Goal: Information Seeking & Learning: Learn about a topic

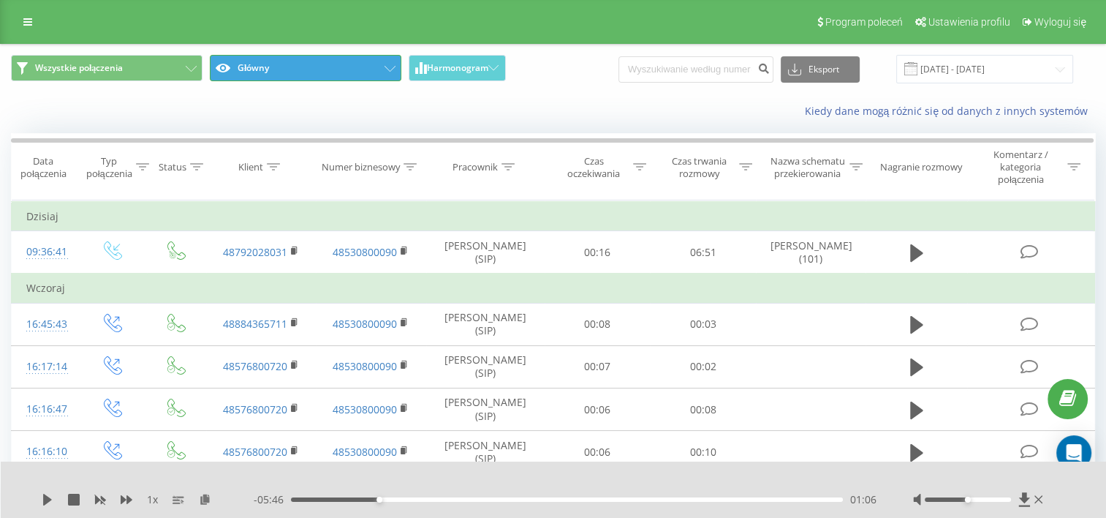
click at [344, 67] on button "Główny" at bounding box center [306, 68] width 192 height 26
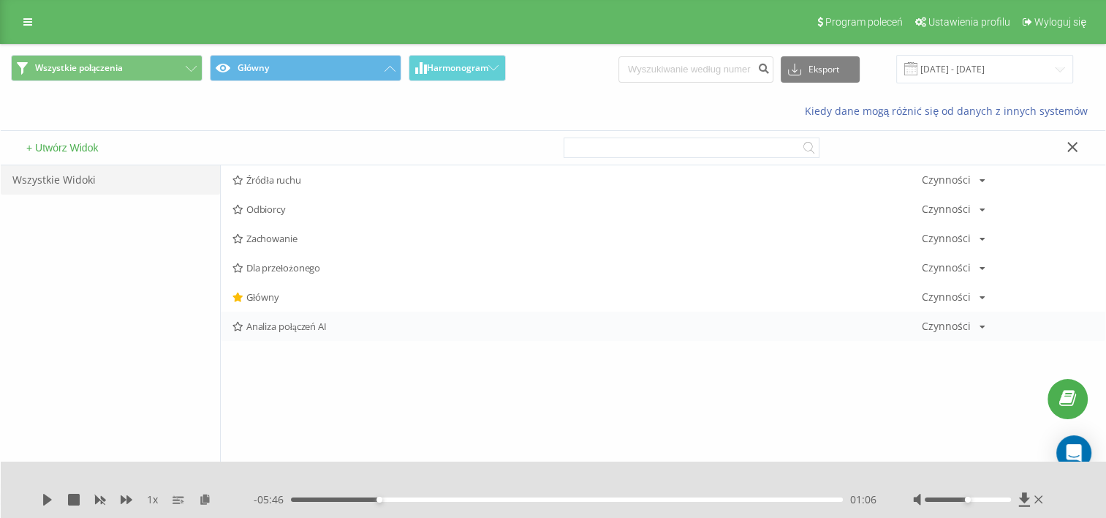
click at [276, 325] on span "Analiza połączeń AI" at bounding box center [576, 326] width 689 height 10
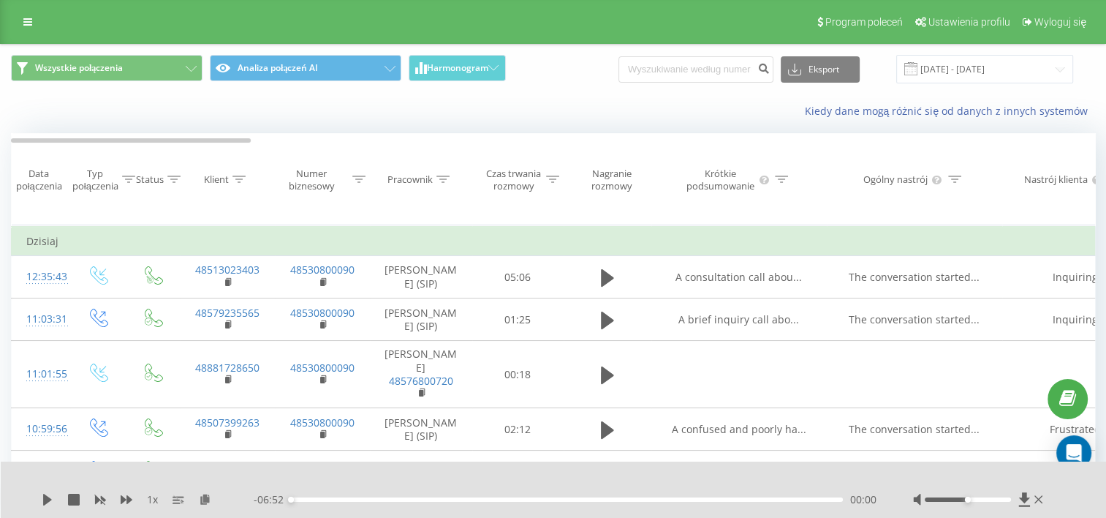
click at [427, 181] on div "Pracownik" at bounding box center [409, 179] width 45 height 12
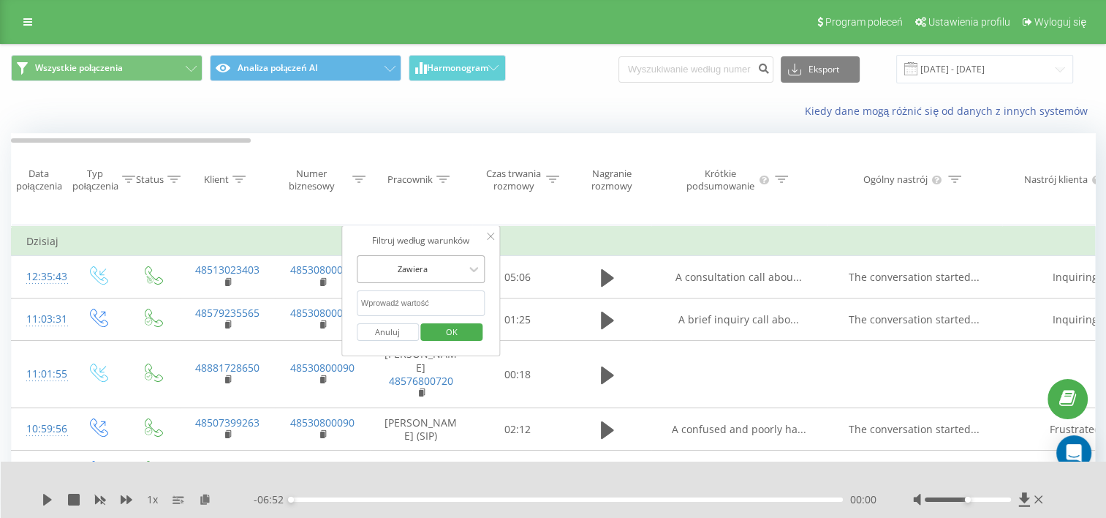
click at [443, 273] on div at bounding box center [413, 269] width 104 height 14
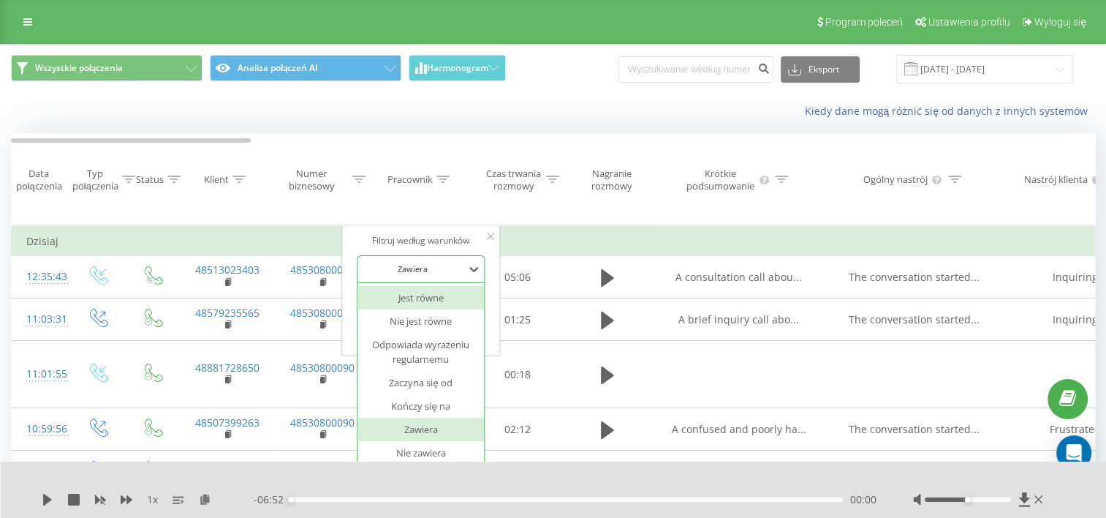
click at [463, 265] on div at bounding box center [413, 269] width 104 height 14
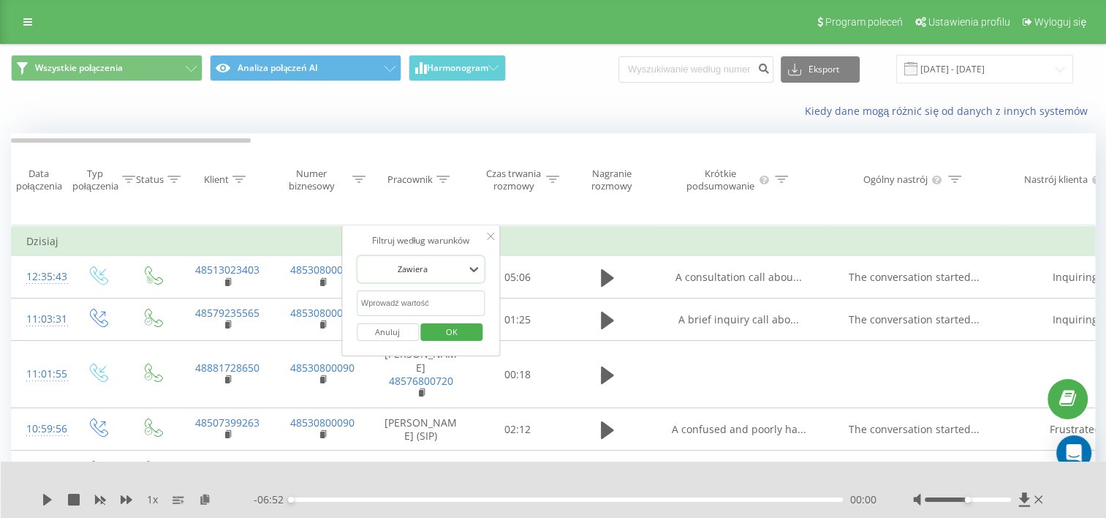
click at [412, 297] on input "text" at bounding box center [421, 303] width 129 height 26
click at [492, 240] on div at bounding box center [490, 237] width 7 height 15
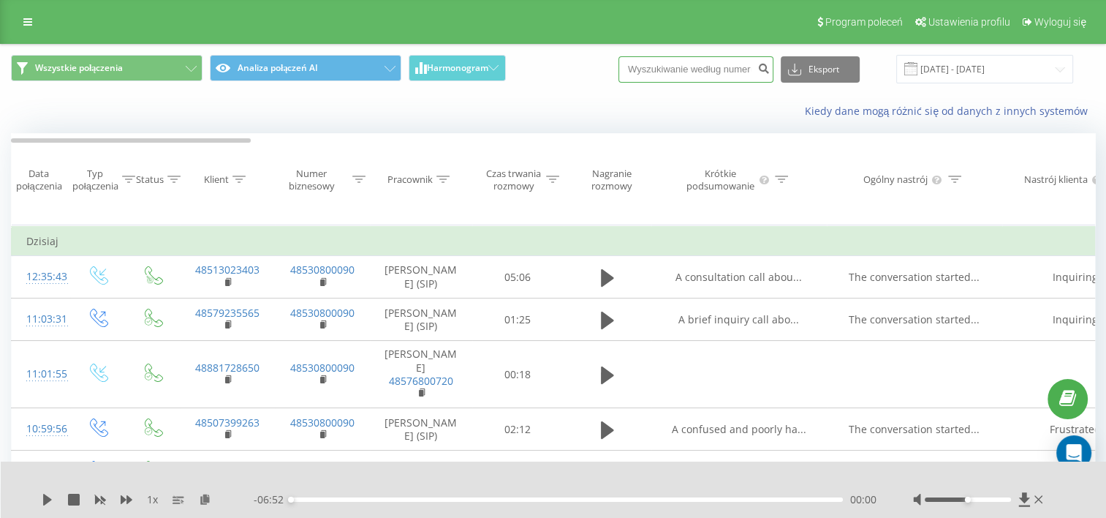
click at [723, 61] on input at bounding box center [695, 69] width 155 height 26
type input "9"
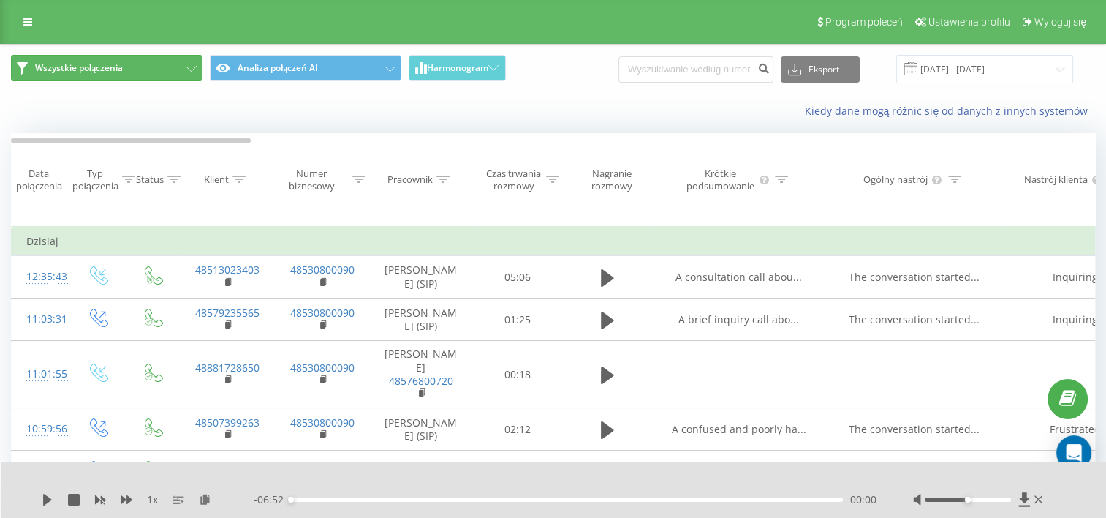
click at [124, 70] on button "Wszystkie połączenia" at bounding box center [107, 68] width 192 height 26
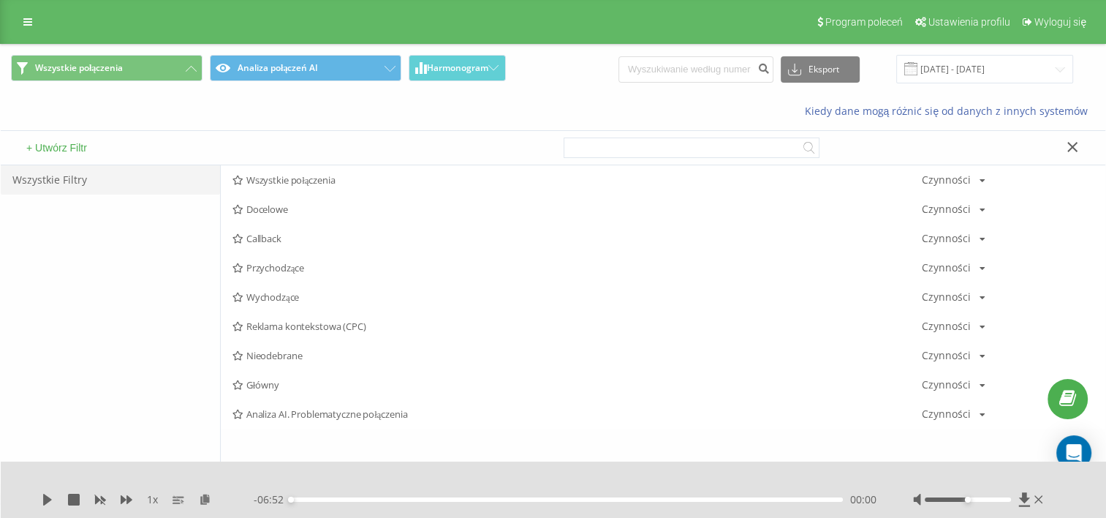
click at [255, 181] on span "Wszystkie połączenia" at bounding box center [576, 180] width 689 height 10
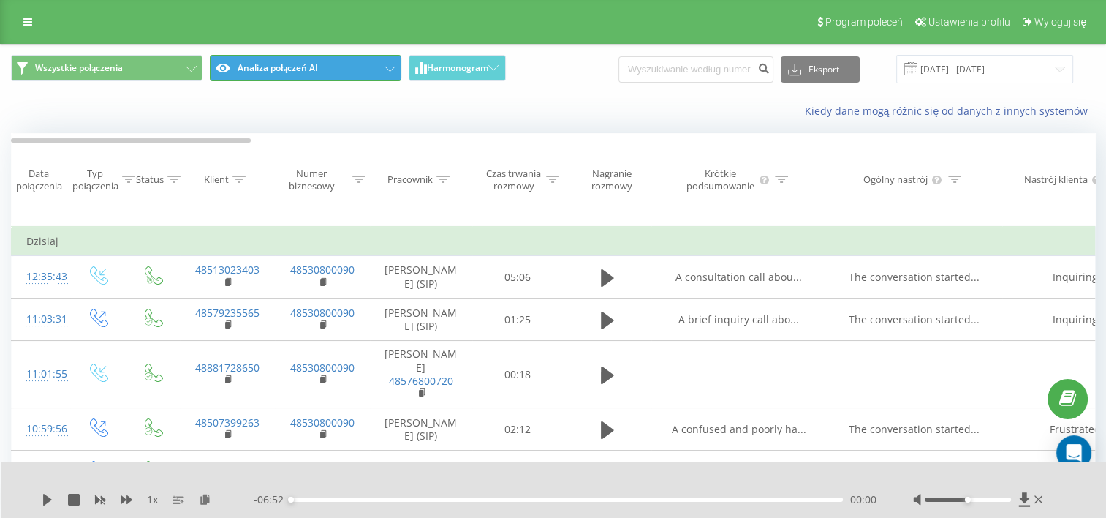
click at [368, 64] on button "Analiza połączeń AI" at bounding box center [306, 68] width 192 height 26
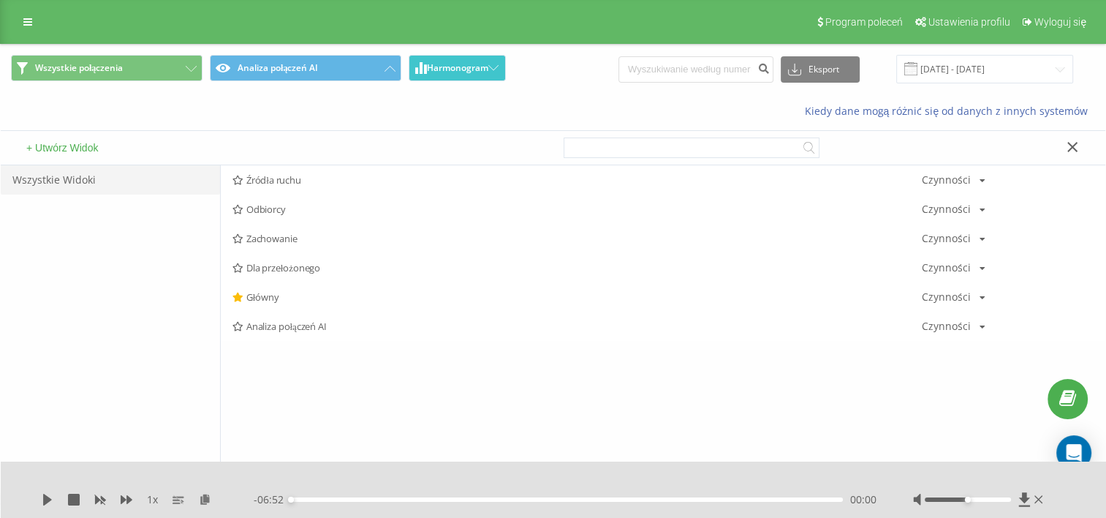
click at [459, 69] on span "Harmonogram" at bounding box center [457, 68] width 61 height 10
click at [495, 64] on button "Harmonogram" at bounding box center [457, 68] width 97 height 26
click at [965, 71] on input "20.07.2025 - 20.08.2025" at bounding box center [984, 69] width 177 height 29
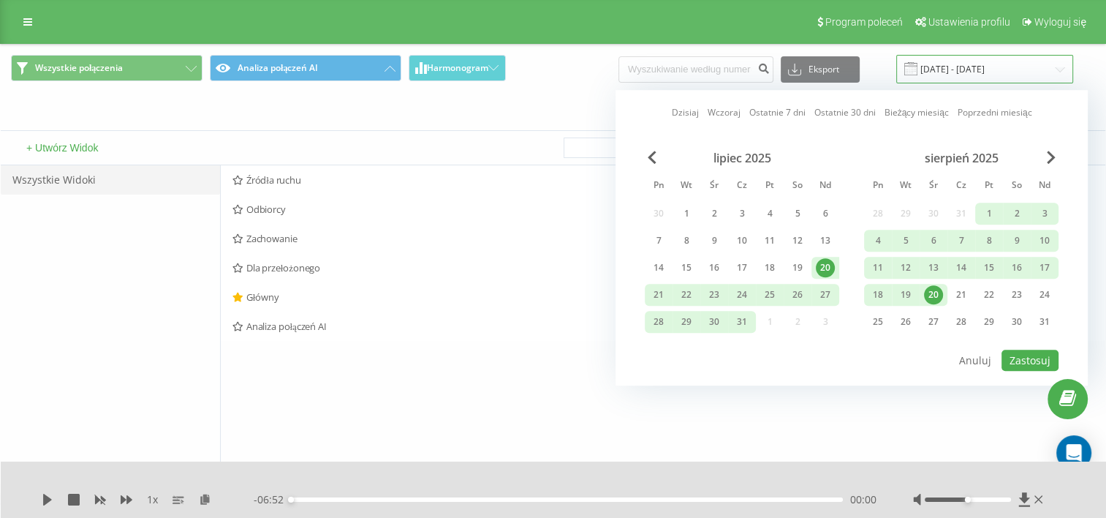
click at [965, 71] on input "20.07.2025 - 20.08.2025" at bounding box center [984, 69] width 177 height 29
click at [948, 67] on input "20.07.2025 - 20.08.2025" at bounding box center [984, 69] width 177 height 29
click at [1050, 65] on input "20.07.2025 - 20.08.2025" at bounding box center [984, 69] width 177 height 29
click at [284, 63] on button "Analiza połączeń AI" at bounding box center [306, 68] width 192 height 26
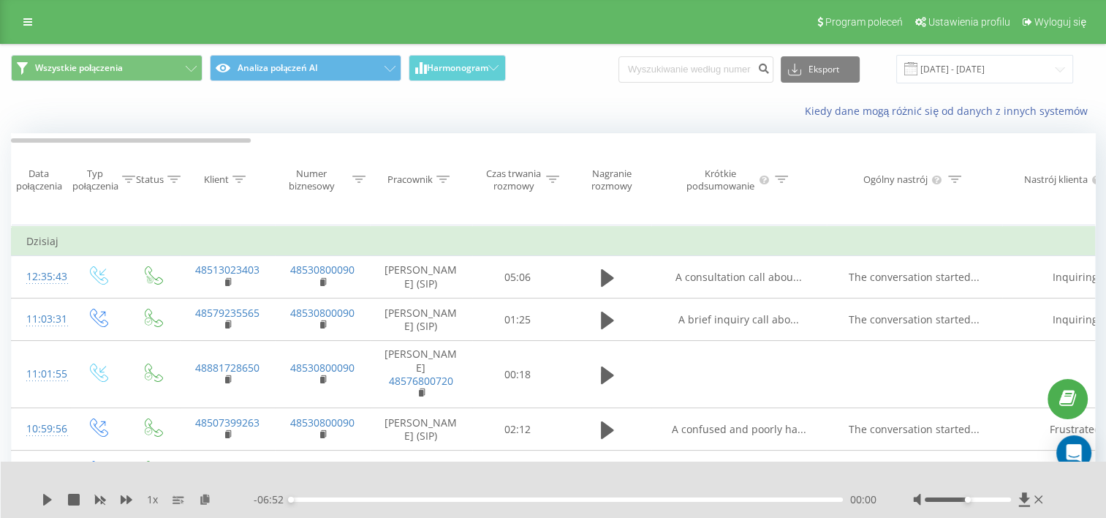
click at [213, 184] on div "Klient" at bounding box center [216, 179] width 25 height 12
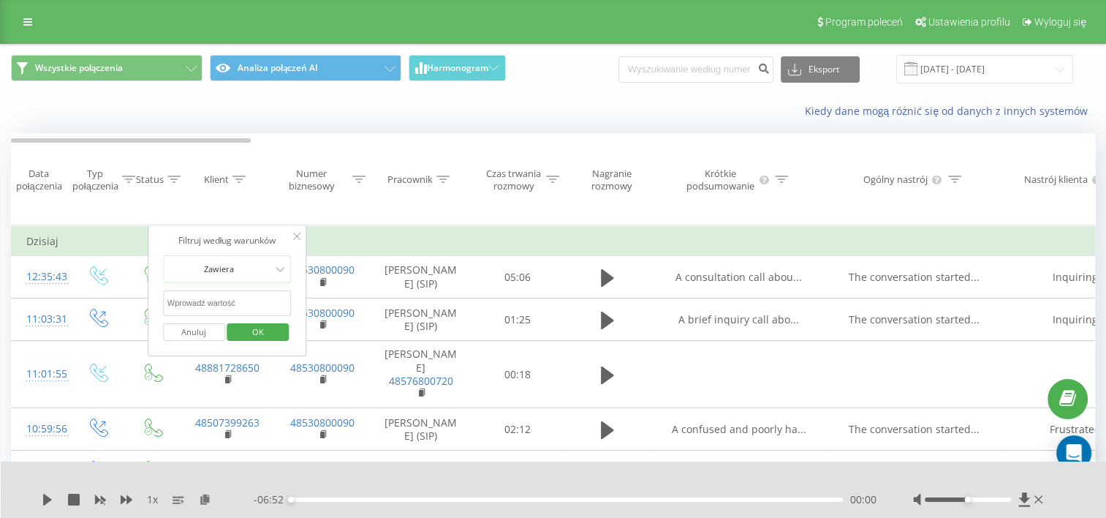
click at [407, 179] on div "Pracownik" at bounding box center [409, 179] width 45 height 12
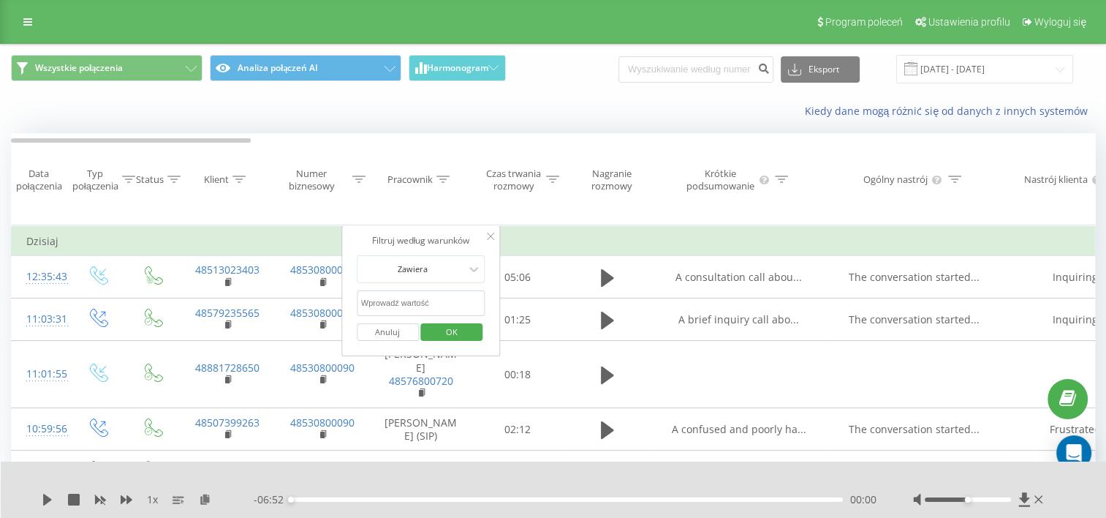
click at [414, 179] on div "Pracownik" at bounding box center [409, 179] width 45 height 12
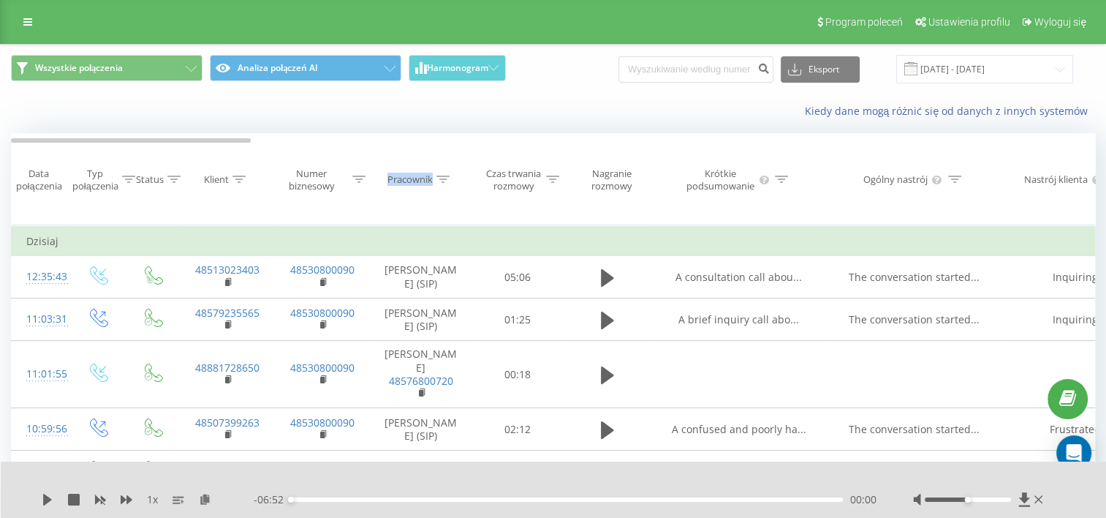
click at [414, 179] on div "Pracownik" at bounding box center [409, 179] width 45 height 12
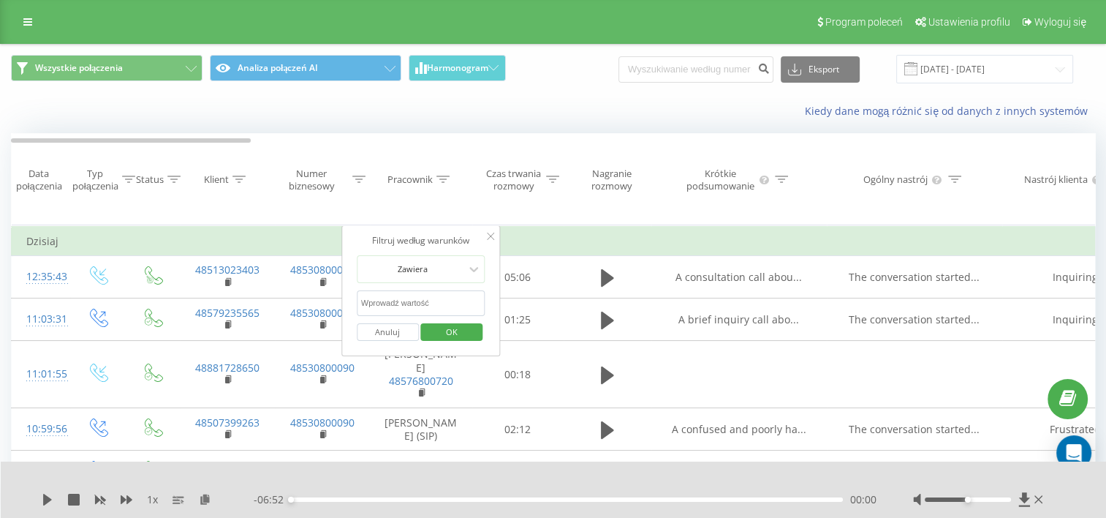
click at [439, 181] on icon at bounding box center [442, 178] width 13 height 7
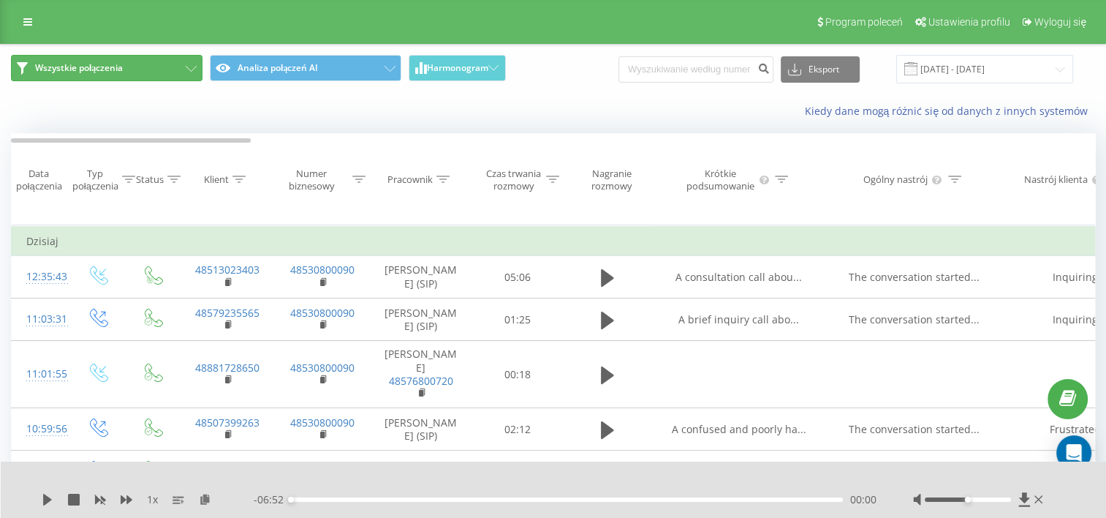
click at [153, 69] on button "Wszystkie połączenia" at bounding box center [107, 68] width 192 height 26
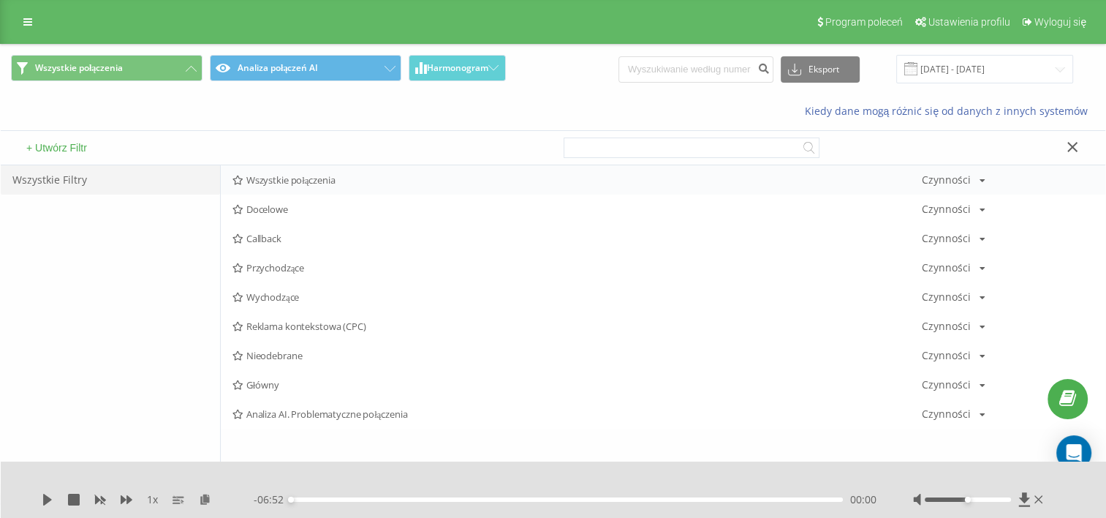
click at [293, 181] on span "Wszystkie połączenia" at bounding box center [576, 180] width 689 height 10
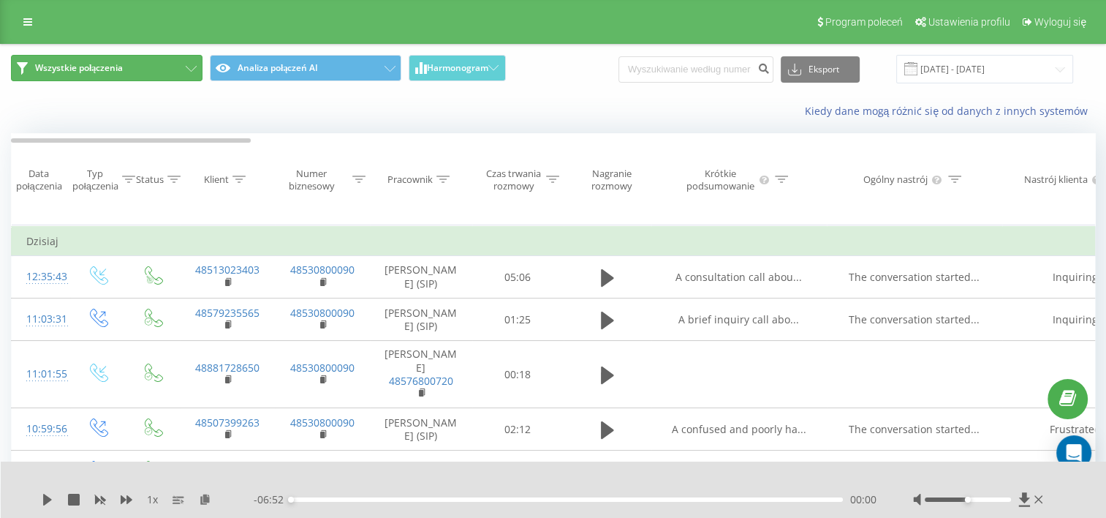
click at [159, 61] on button "Wszystkie połączenia" at bounding box center [107, 68] width 192 height 26
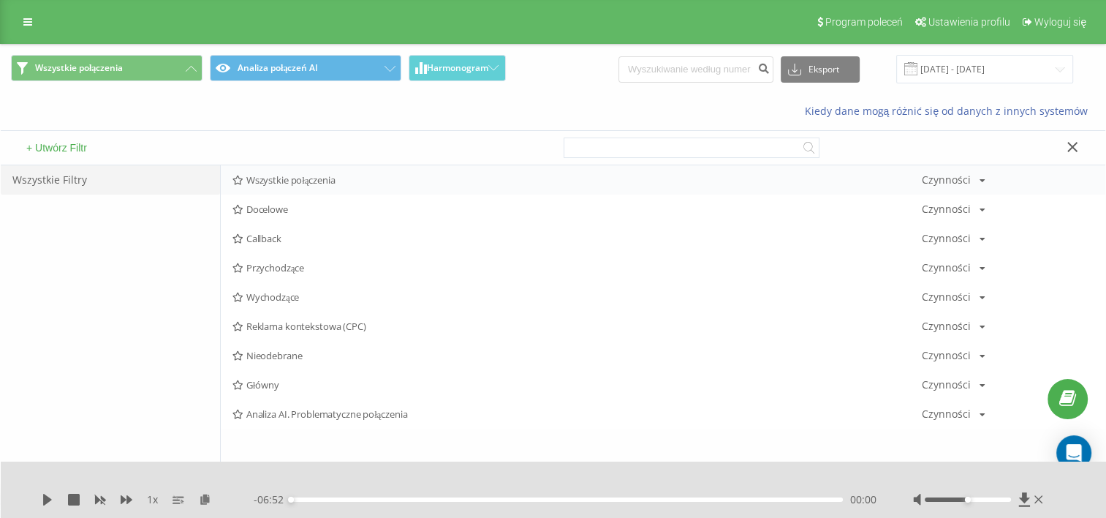
click at [271, 181] on span "Wszystkie połączenia" at bounding box center [576, 180] width 689 height 10
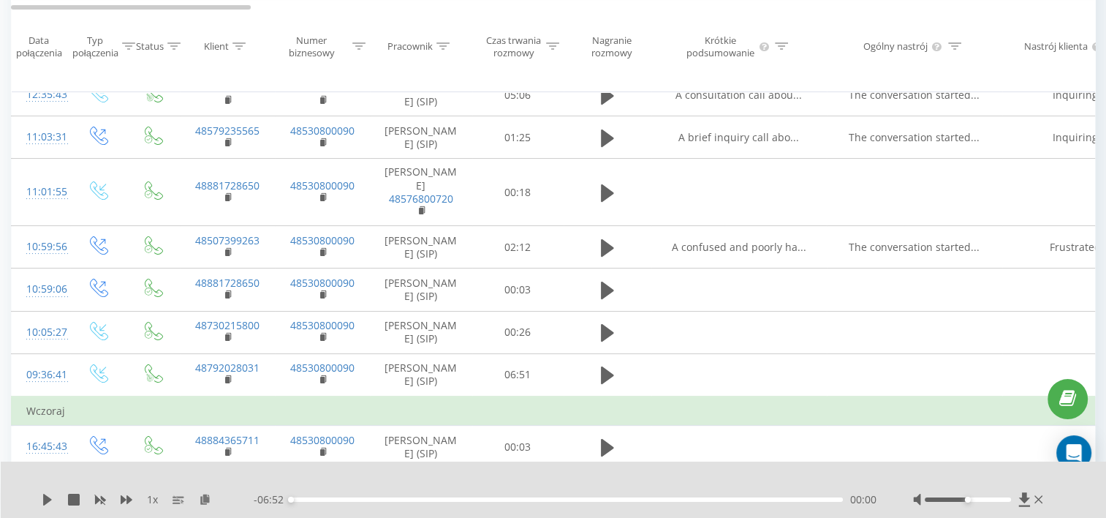
scroll to position [36, 0]
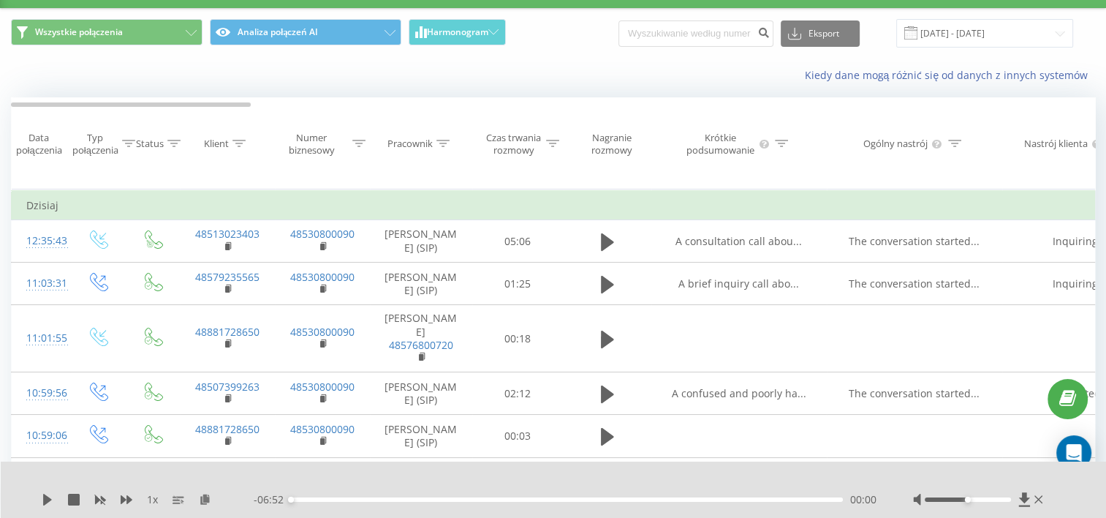
click at [421, 144] on div "Pracownik" at bounding box center [409, 143] width 45 height 12
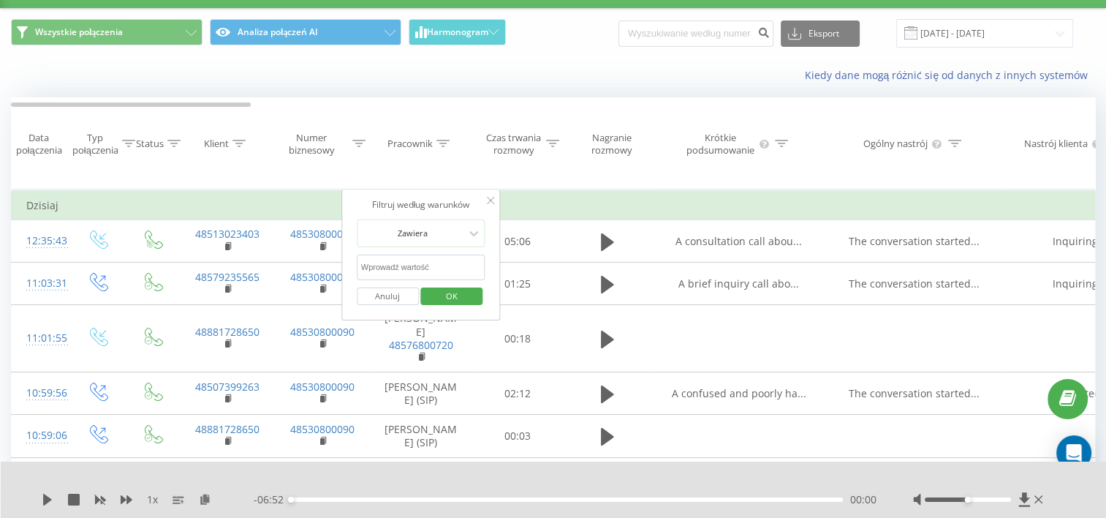
click at [441, 140] on icon at bounding box center [442, 143] width 13 height 7
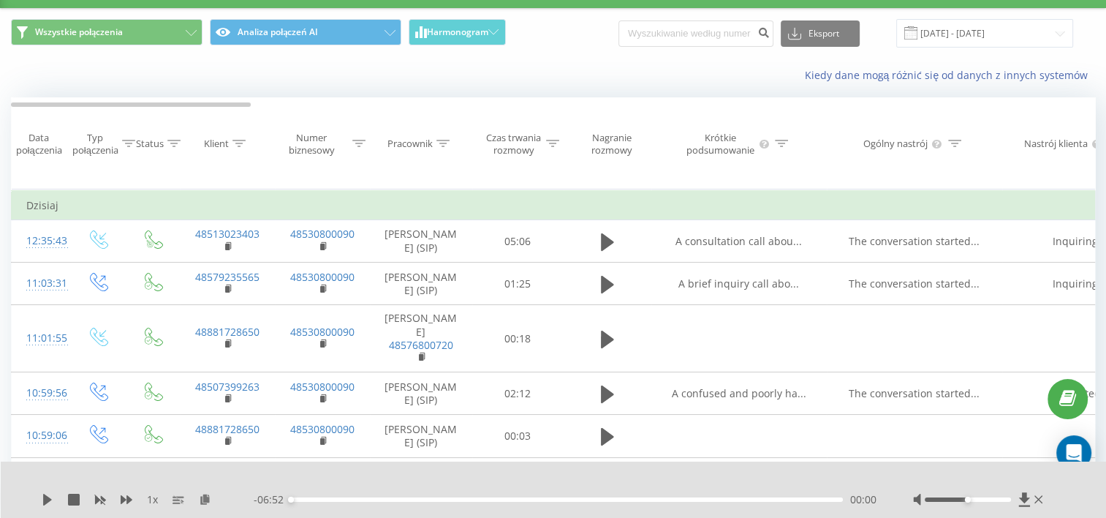
click at [441, 140] on icon at bounding box center [442, 143] width 13 height 7
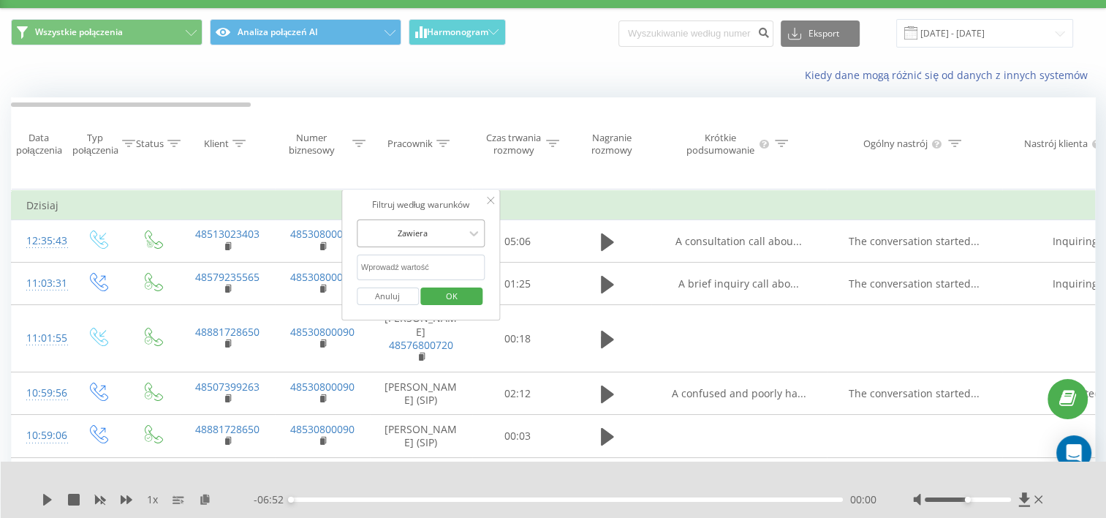
click at [449, 233] on div at bounding box center [413, 233] width 104 height 14
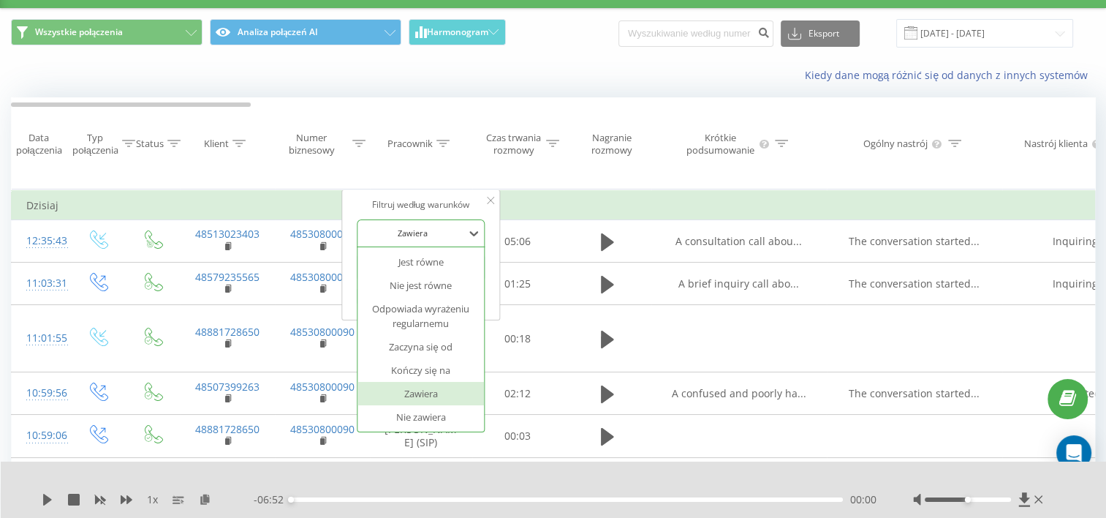
click at [452, 400] on div "Zawiera" at bounding box center [420, 393] width 127 height 23
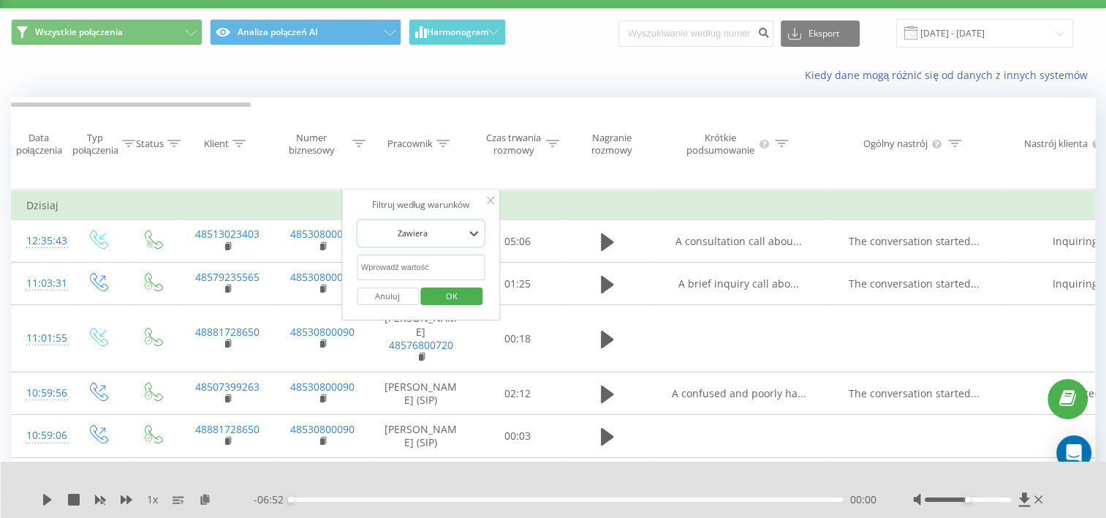
click at [444, 295] on span "OK" at bounding box center [451, 295] width 41 height 23
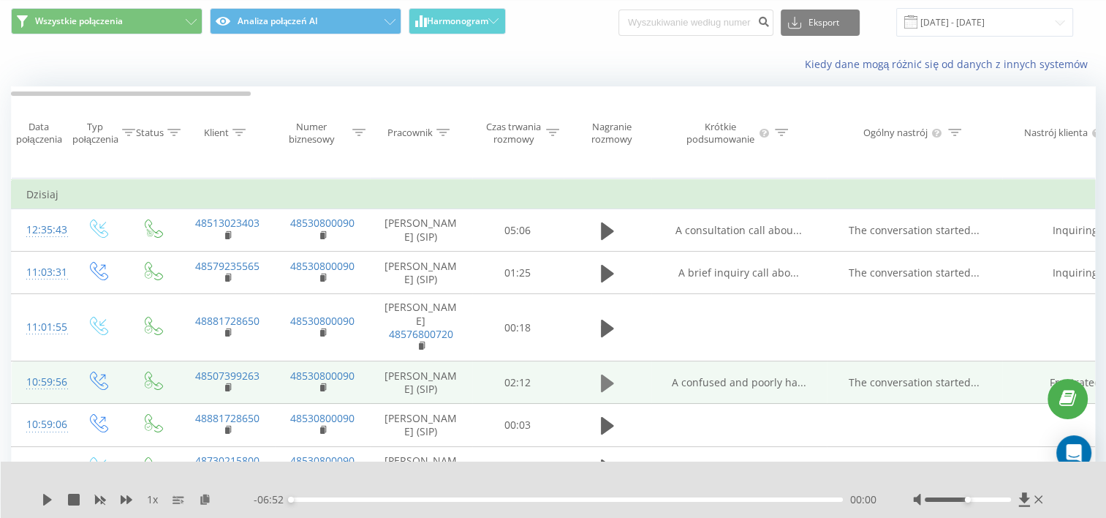
scroll to position [0, 0]
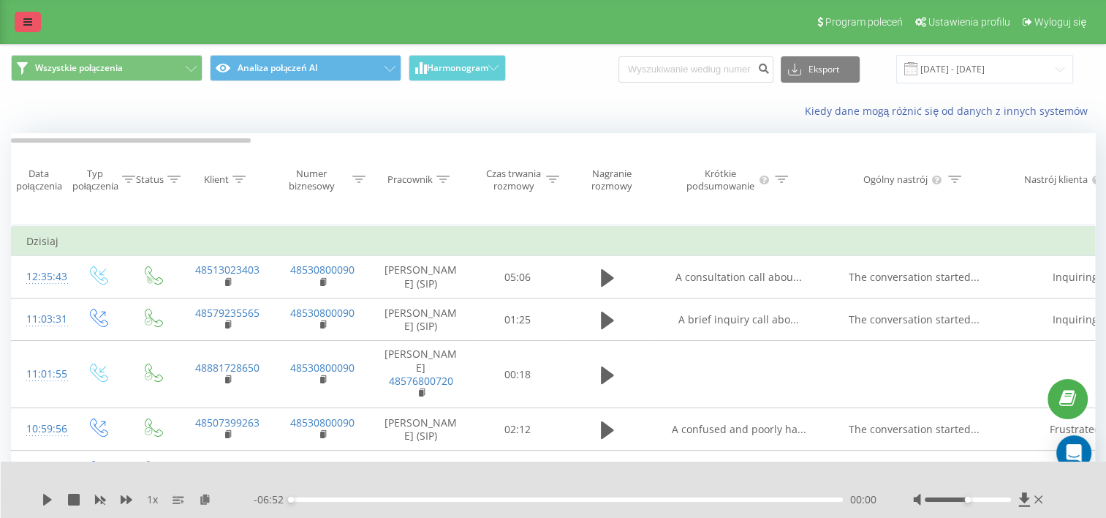
click at [31, 20] on icon at bounding box center [27, 22] width 9 height 10
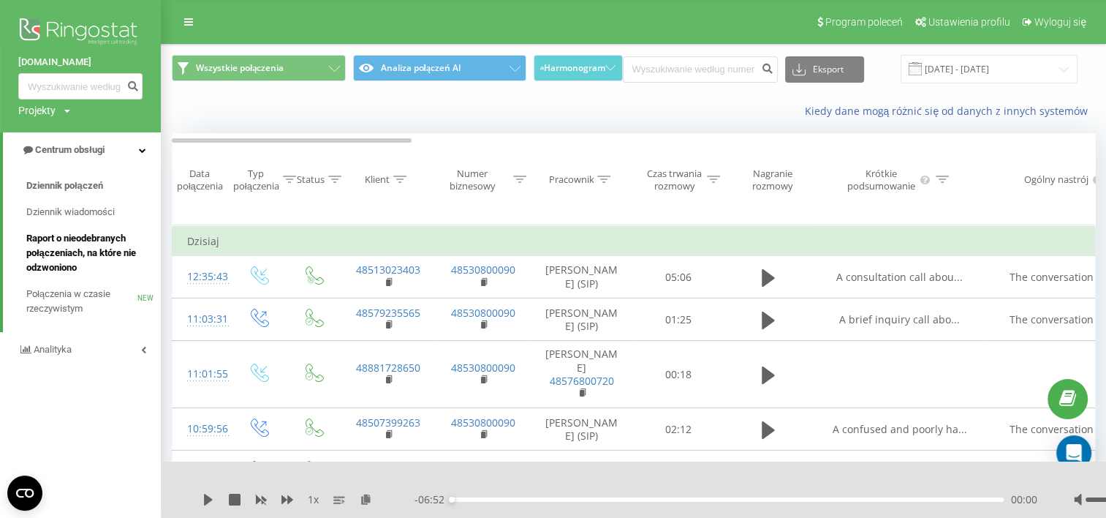
click at [96, 251] on span "Raport o nieodebranych połączeniach, na które nie odzwoniono" at bounding box center [89, 253] width 127 height 44
click at [74, 246] on span "Raport o nieodebranych połączeniach, na które nie odzwoniono" at bounding box center [89, 253] width 127 height 44
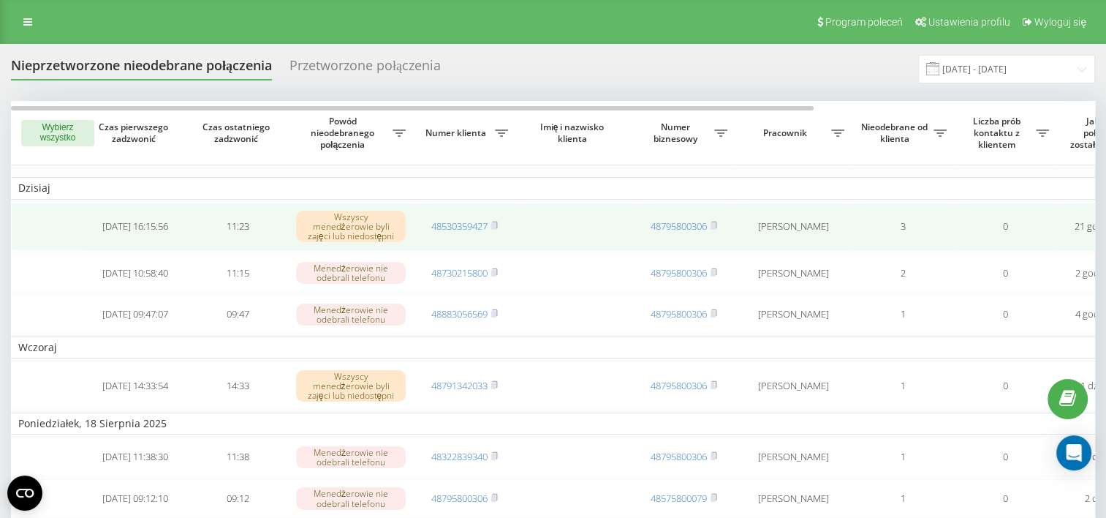
click at [775, 225] on td "Liudmyla Kolodziazhna" at bounding box center [793, 226] width 117 height 48
click at [766, 228] on td "Liudmyla Kolodziazhna" at bounding box center [793, 226] width 117 height 48
drag, startPoint x: 766, startPoint y: 228, endPoint x: 753, endPoint y: 230, distance: 13.2
click at [753, 230] on td "Liudmyla Kolodziazhna" at bounding box center [793, 226] width 117 height 48
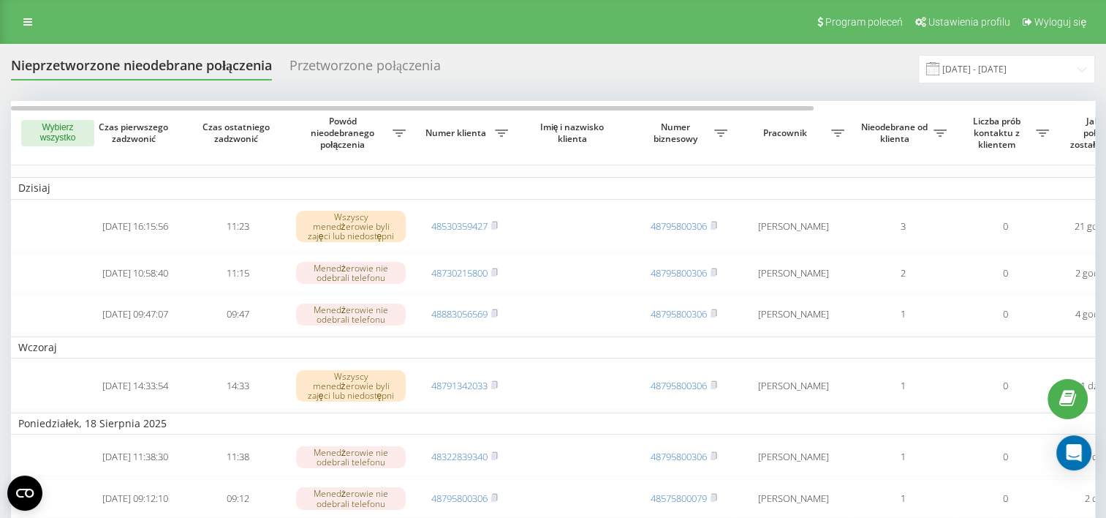
click at [774, 129] on span "Pracownik" at bounding box center [786, 133] width 89 height 12
drag, startPoint x: 777, startPoint y: 129, endPoint x: 817, endPoint y: 132, distance: 40.3
click at [778, 129] on span "Pracownik" at bounding box center [786, 133] width 89 height 12
click at [406, 129] on icon at bounding box center [399, 132] width 13 height 7
click at [786, 193] on div at bounding box center [829, 188] width 140 height 14
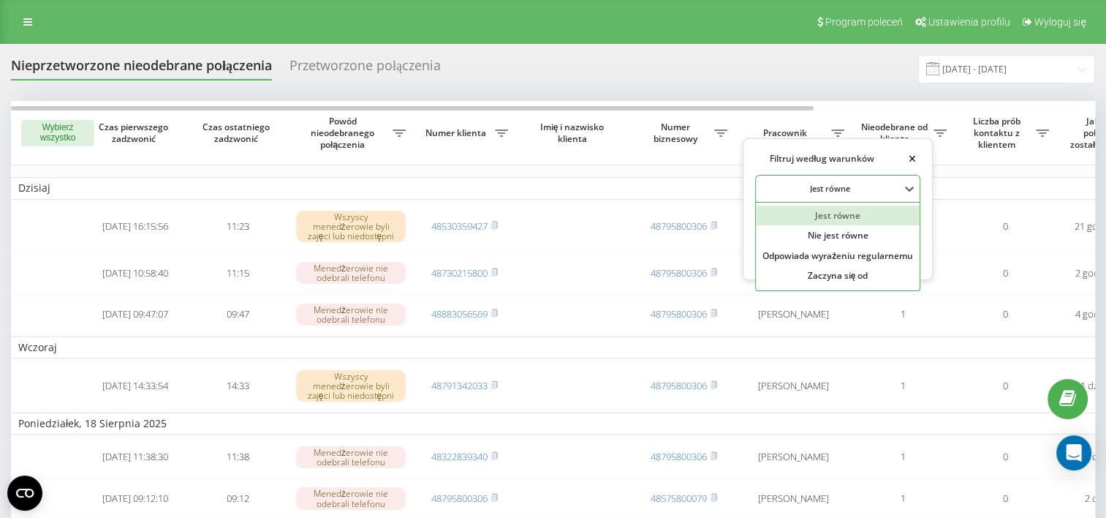
click at [786, 193] on div at bounding box center [829, 188] width 140 height 14
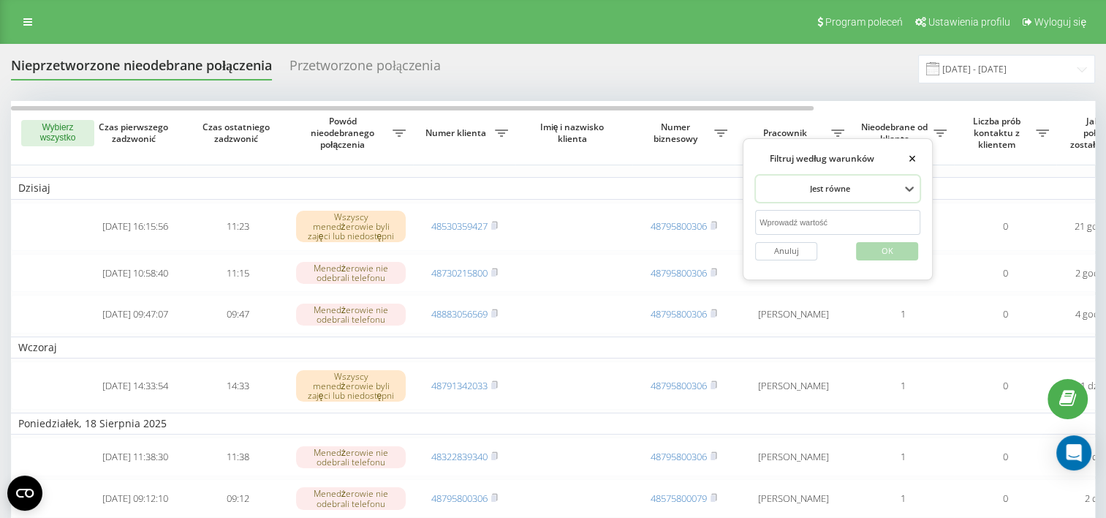
click at [702, 174] on table "Dzisiaj 2025-08-19 16:15:56 11:23 Wszyscy menedżerowie byli zajęci lub niedostę…" at bounding box center [742, 395] width 1462 height 588
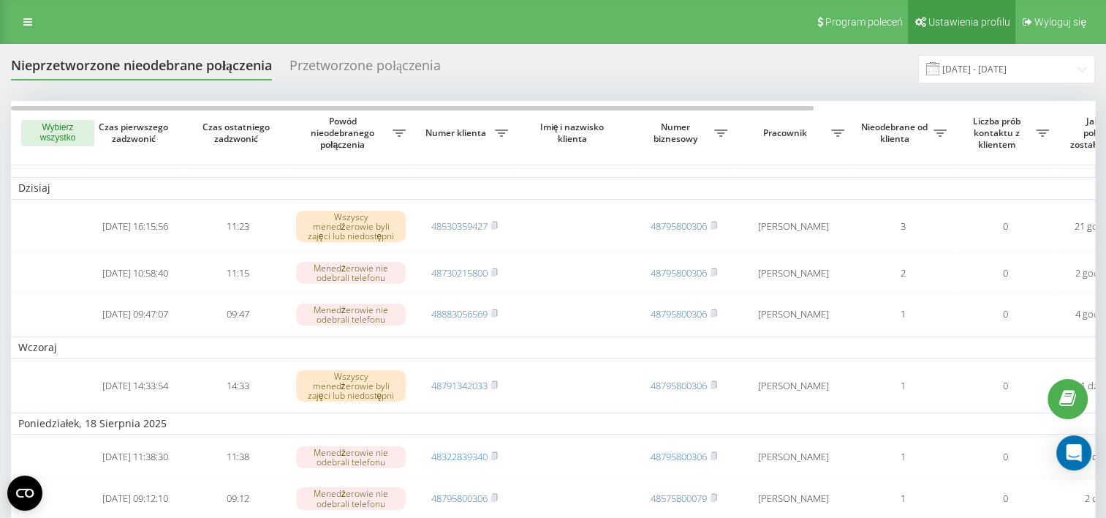
click at [939, 28] on link "Ustawienia profilu" at bounding box center [961, 22] width 107 height 44
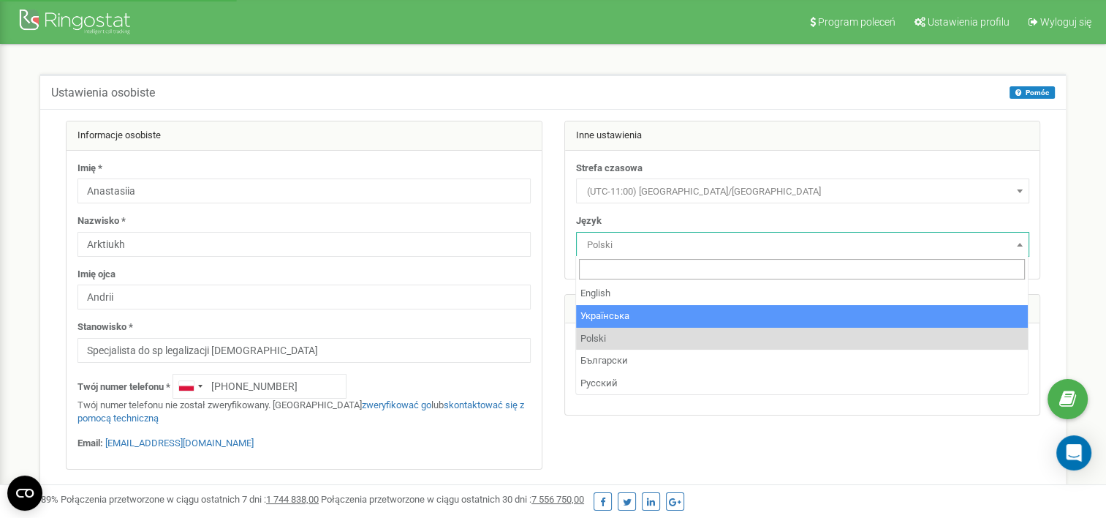
select select "ukr"
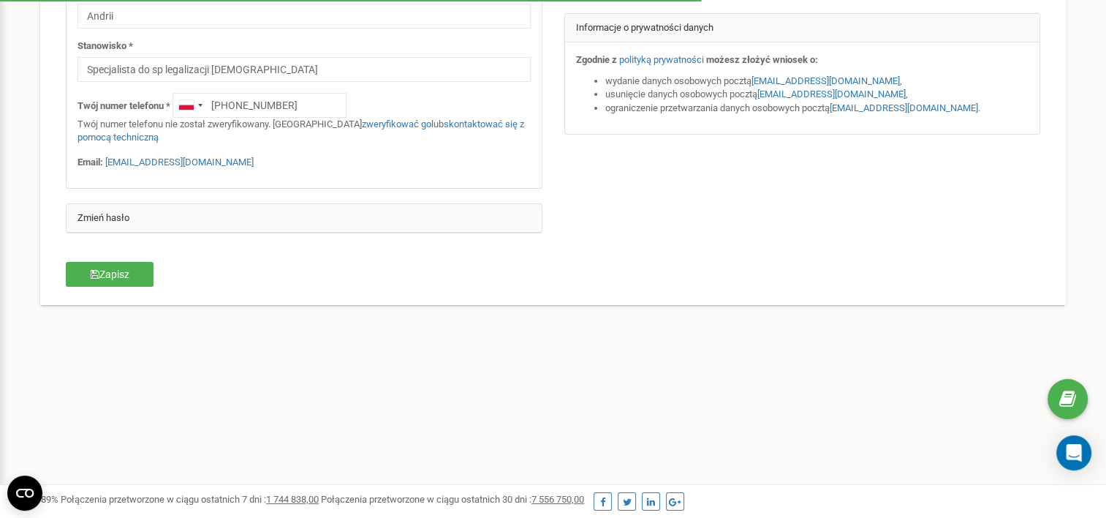
scroll to position [292, 0]
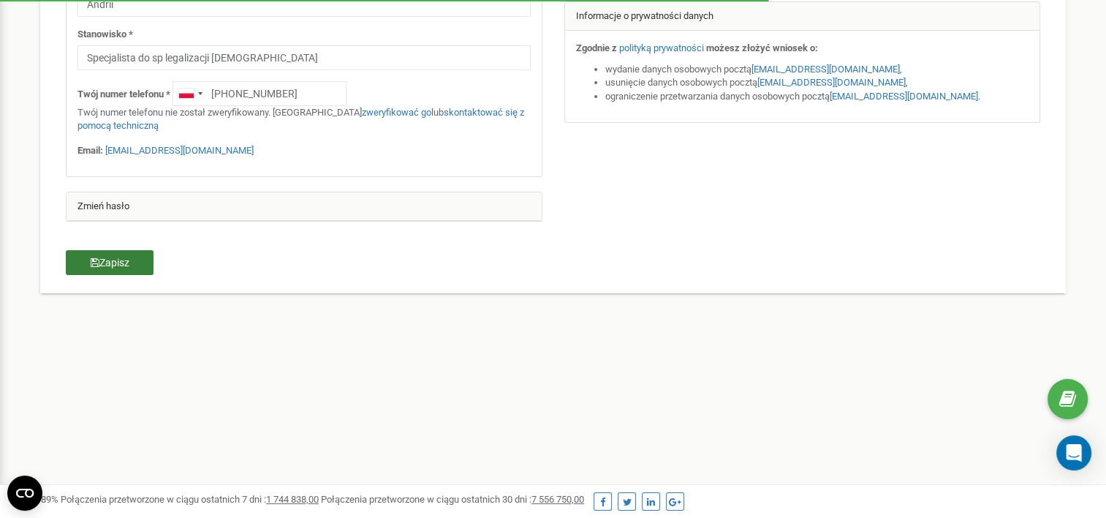
click at [121, 265] on button "Zapisz" at bounding box center [110, 262] width 88 height 25
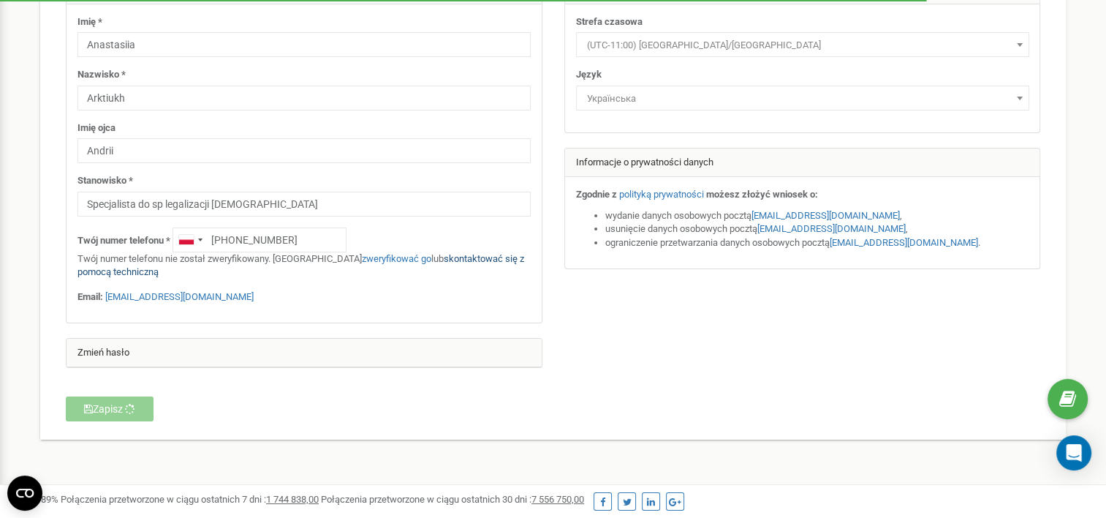
scroll to position [0, 0]
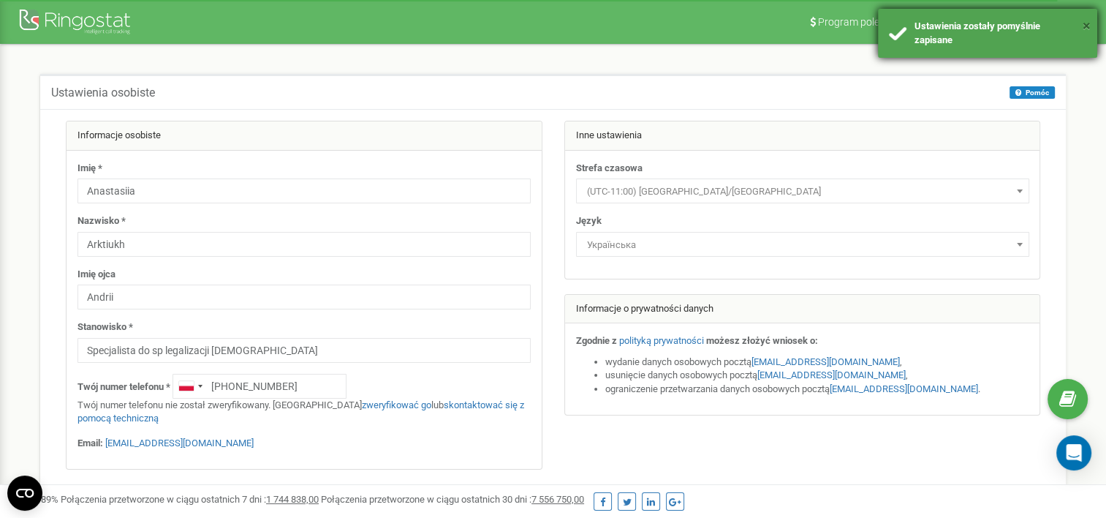
click at [1085, 29] on button "×" at bounding box center [1087, 25] width 8 height 21
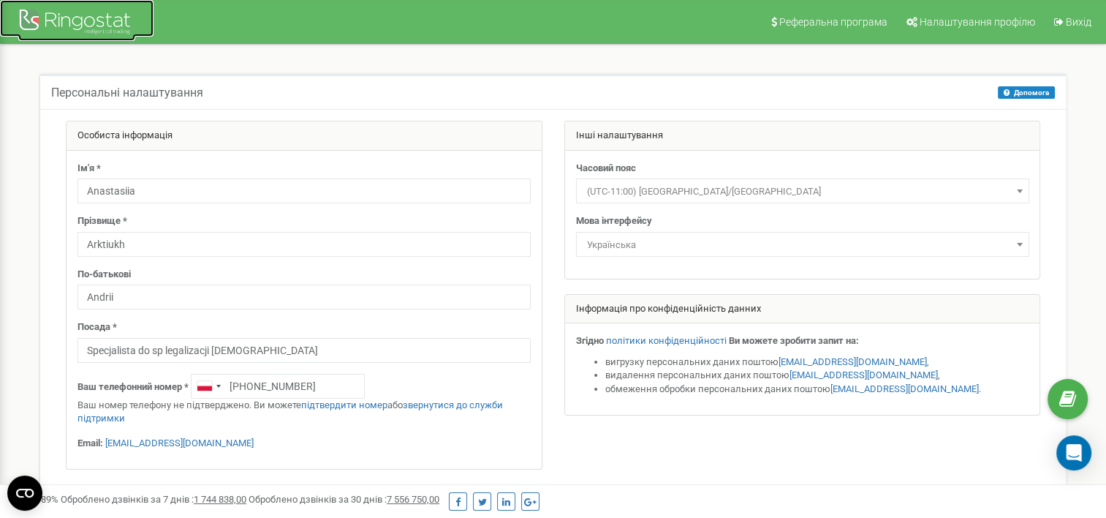
click at [91, 34] on div at bounding box center [76, 23] width 117 height 35
click at [91, 22] on div at bounding box center [76, 23] width 117 height 35
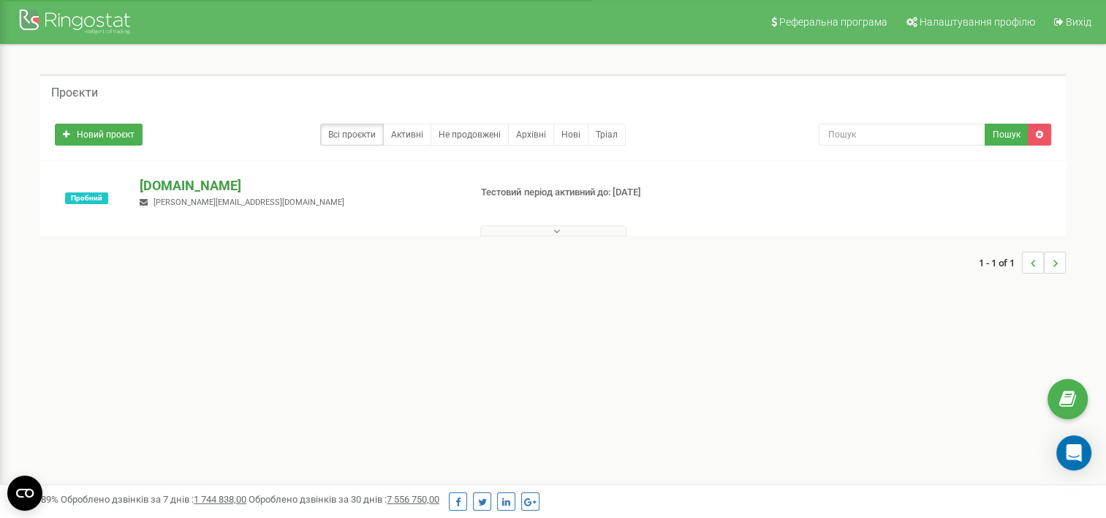
click at [189, 183] on p "[DOMAIN_NAME]" at bounding box center [298, 185] width 317 height 19
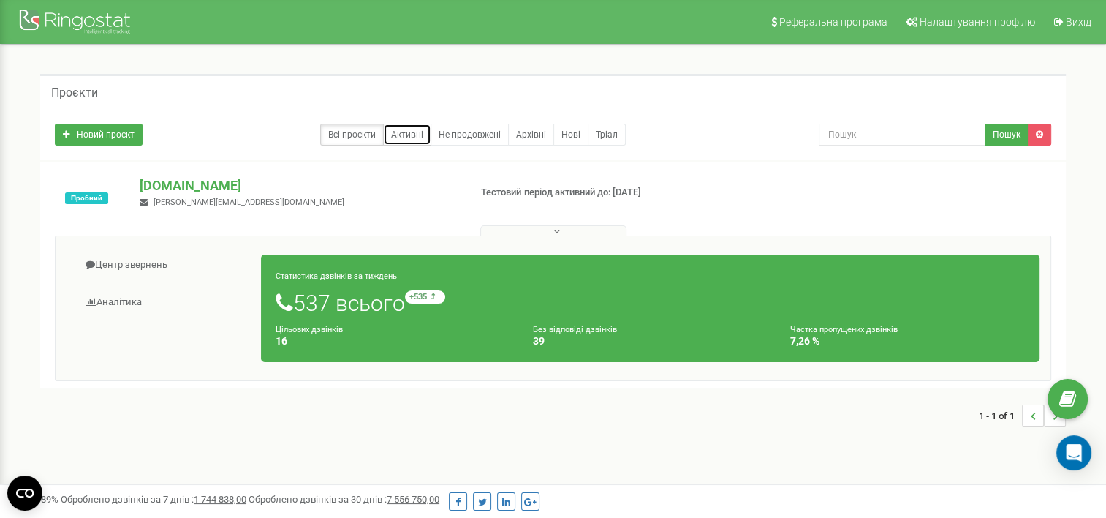
click at [420, 137] on link "Активні" at bounding box center [407, 135] width 48 height 22
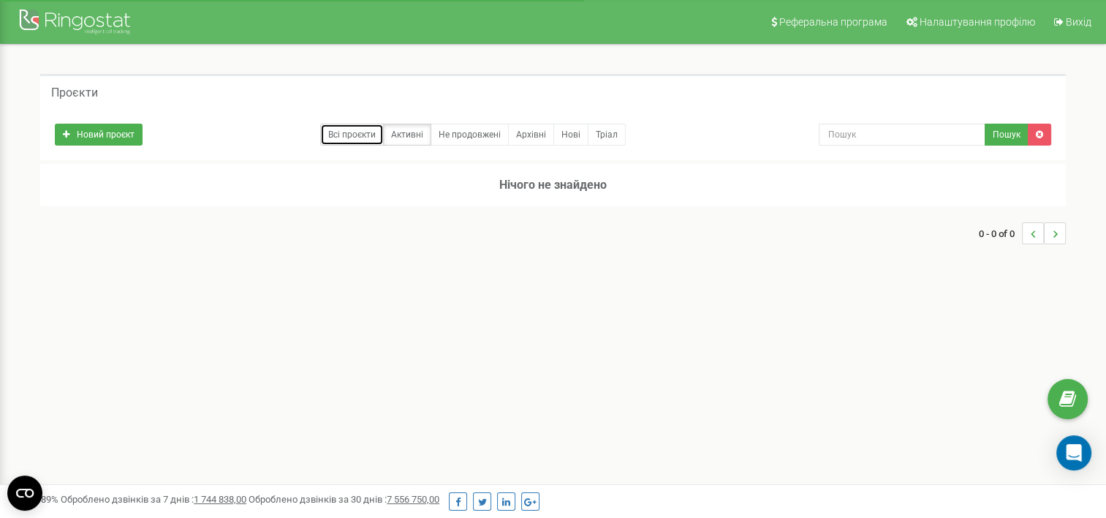
click at [347, 137] on link "Всі проєкти" at bounding box center [352, 135] width 64 height 22
click at [343, 134] on link "Всі проєкти" at bounding box center [352, 135] width 64 height 22
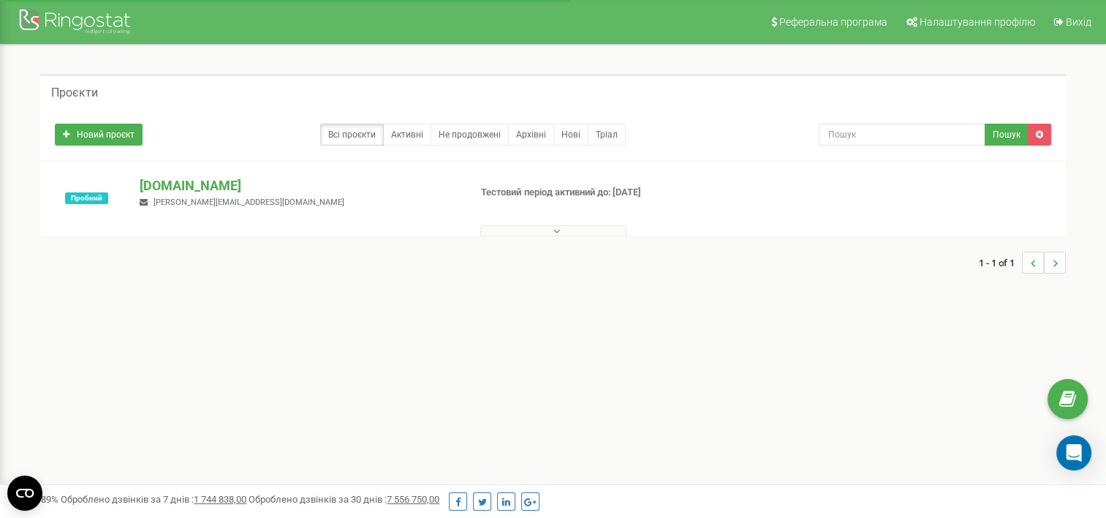
click at [291, 194] on p "[DOMAIN_NAME]" at bounding box center [298, 185] width 317 height 19
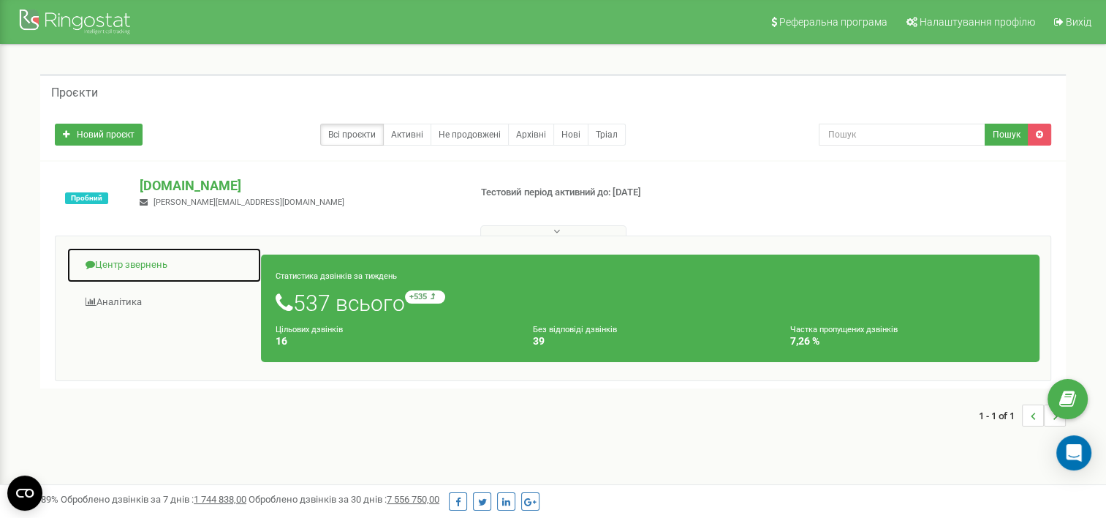
click at [141, 265] on link "Центр звернень" at bounding box center [164, 265] width 195 height 36
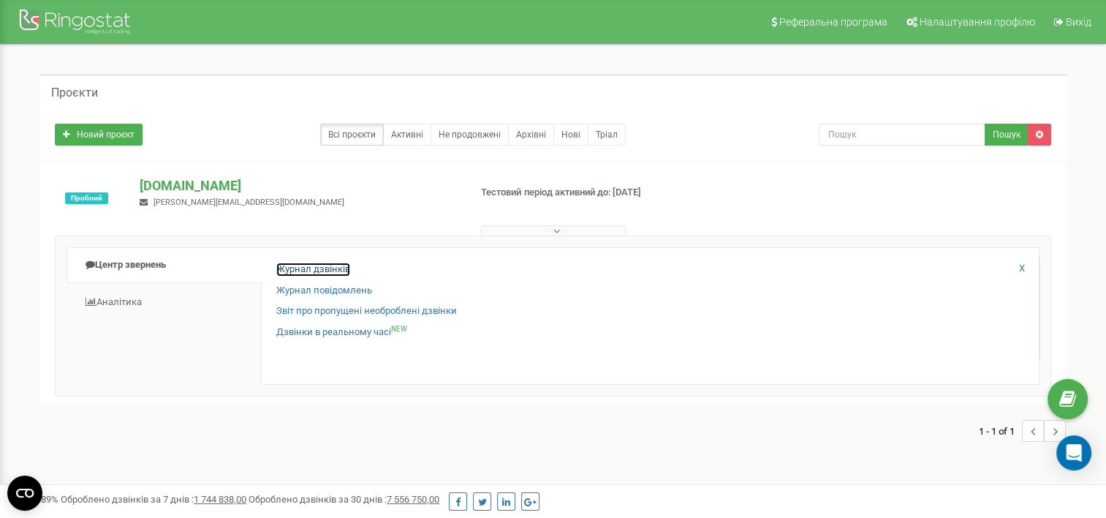
click at [330, 267] on link "Журнал дзвінків" at bounding box center [313, 269] width 74 height 14
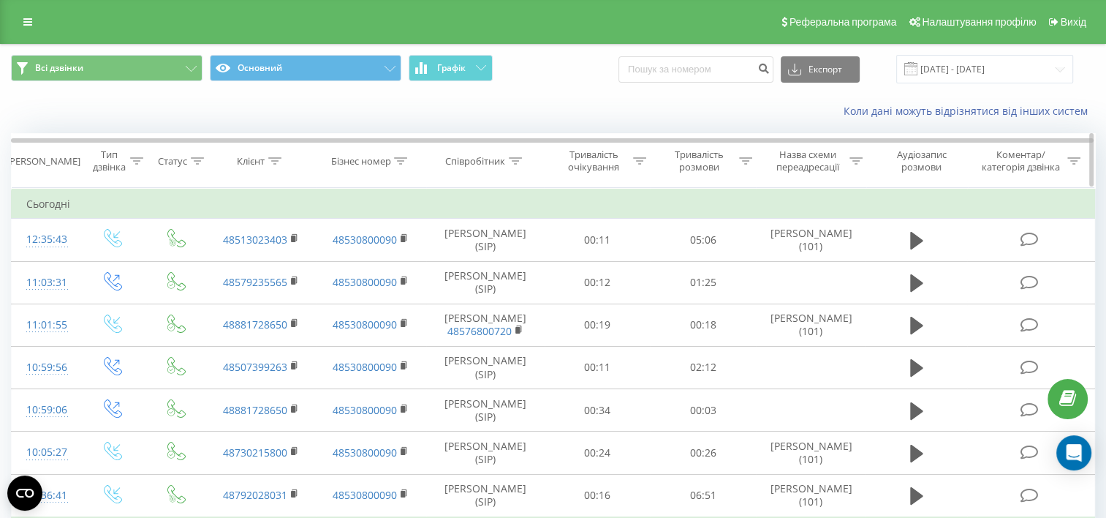
click at [499, 164] on div "Співробітник" at bounding box center [475, 161] width 60 height 12
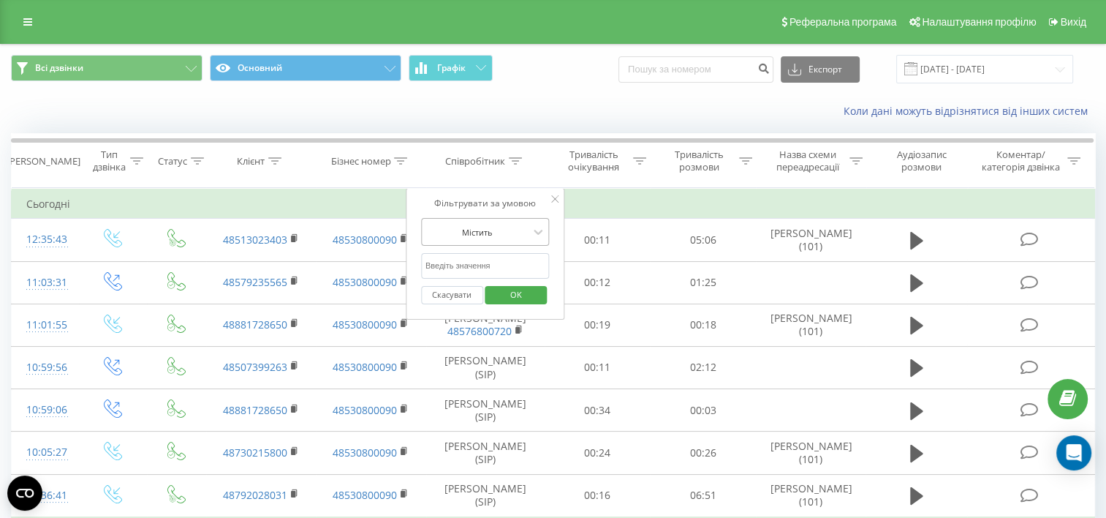
click at [503, 231] on div at bounding box center [477, 232] width 104 height 14
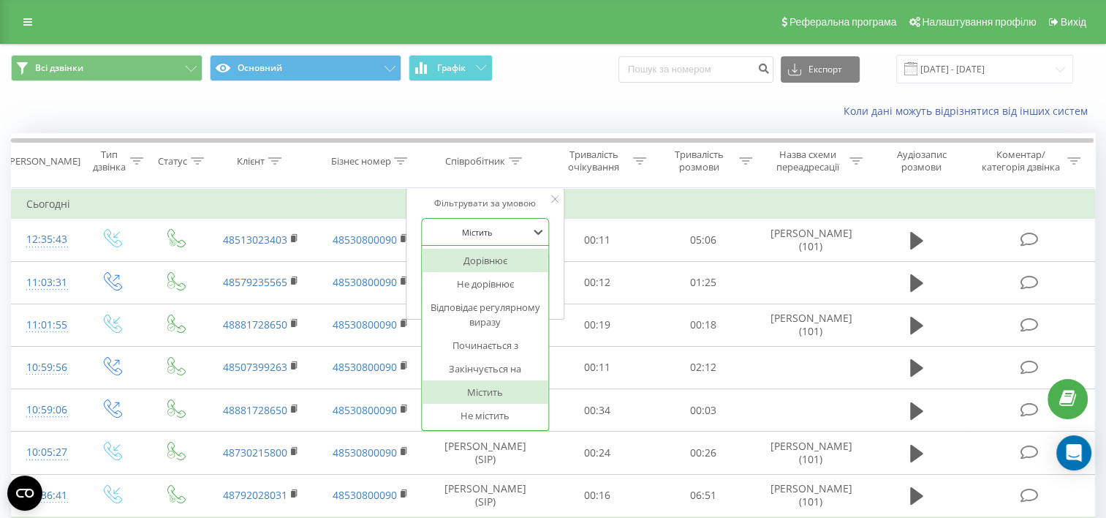
click at [547, 208] on div "Фільтрувати за умовою" at bounding box center [485, 203] width 129 height 15
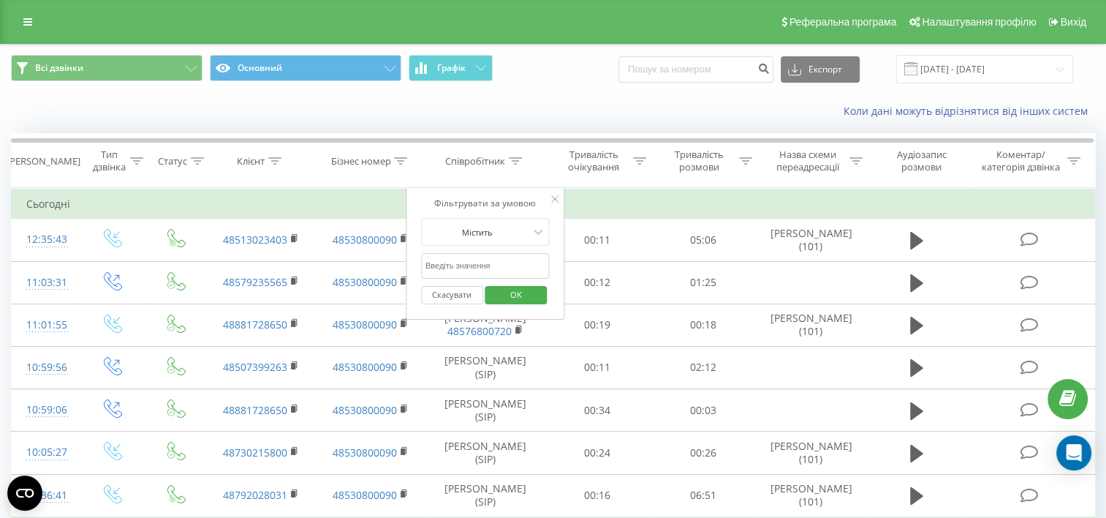
click at [480, 266] on input "text" at bounding box center [485, 266] width 129 height 26
type input "Й"
click at [115, 58] on button "Всі дзвінки" at bounding box center [107, 68] width 192 height 26
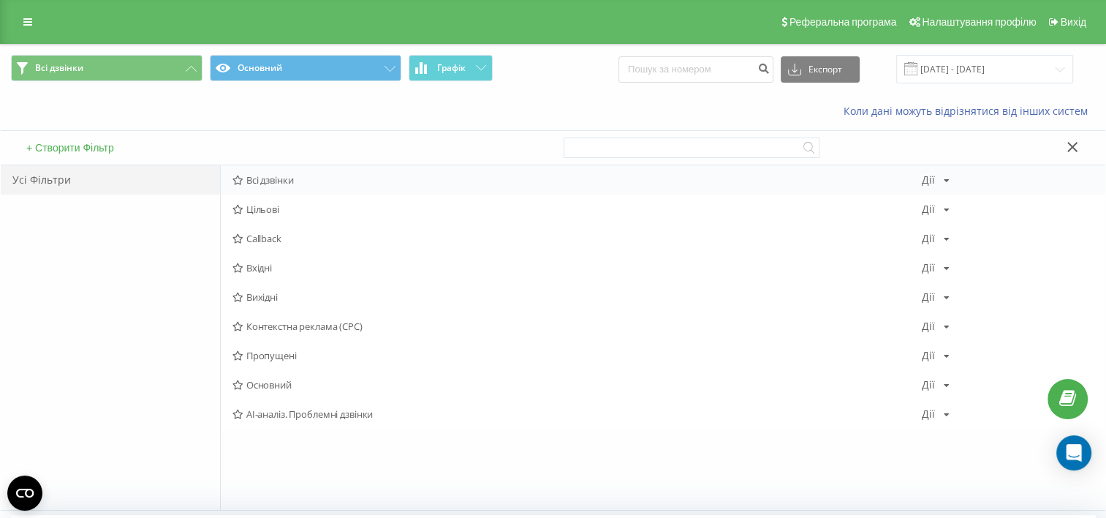
click at [941, 178] on div "Дії Редагувати Копіювати Видалити За замовчуванням Поділитися" at bounding box center [935, 180] width 28 height 10
click at [273, 181] on span "Всі дзвінки" at bounding box center [576, 180] width 689 height 10
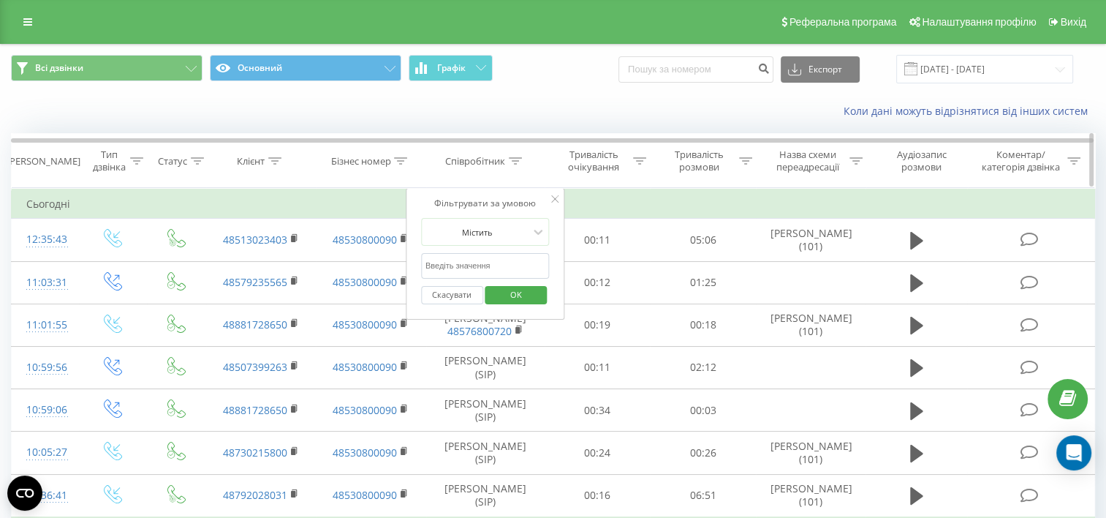
click at [514, 161] on icon at bounding box center [515, 160] width 13 height 7
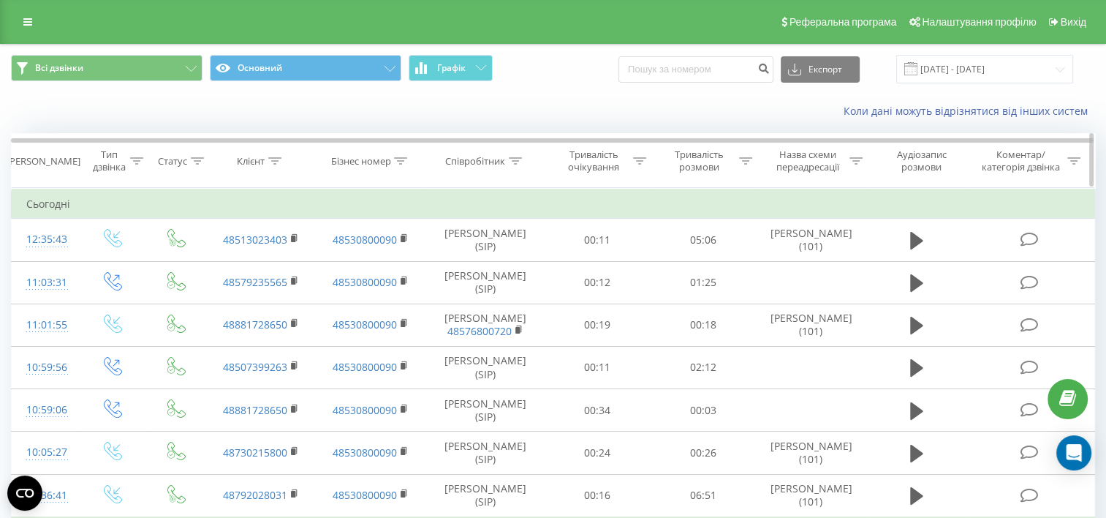
click at [515, 162] on icon at bounding box center [515, 160] width 13 height 7
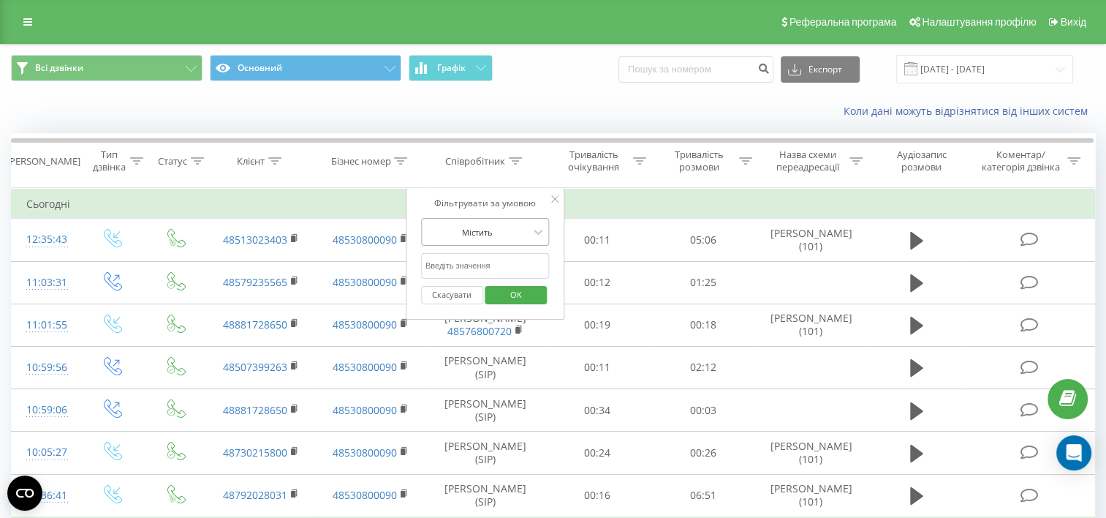
click at [502, 230] on div at bounding box center [477, 232] width 104 height 14
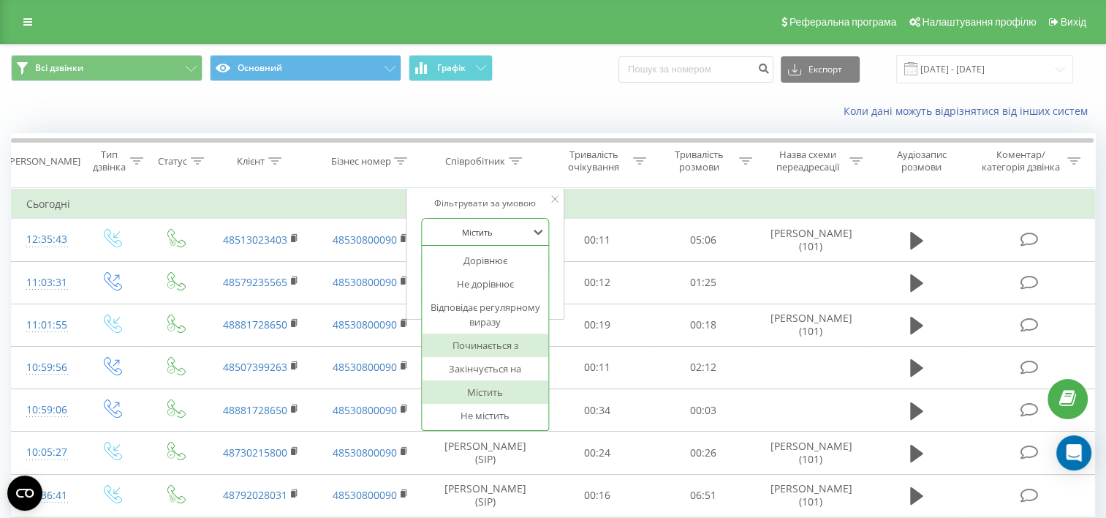
click at [497, 346] on div "Починається з" at bounding box center [485, 344] width 127 height 23
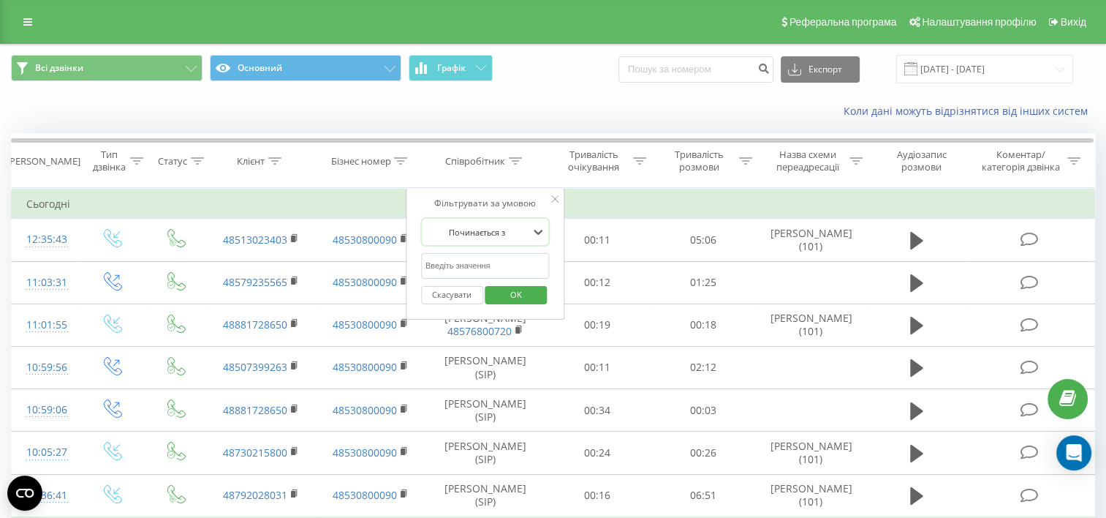
click at [488, 266] on input "text" at bounding box center [485, 266] width 129 height 26
type input "Д"
type input "l"
click at [504, 290] on span "OK" at bounding box center [516, 294] width 41 height 23
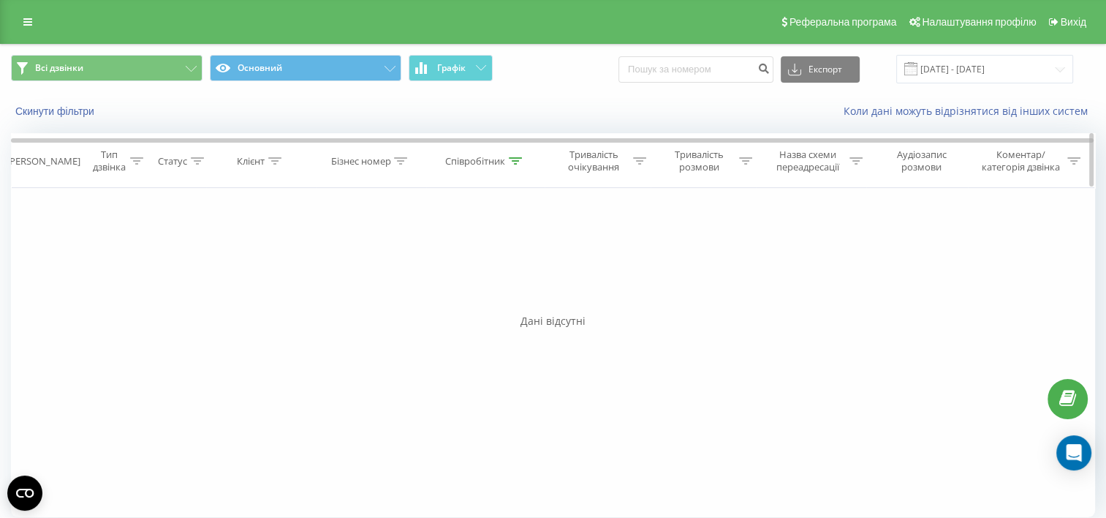
click at [517, 161] on icon at bounding box center [515, 160] width 13 height 7
click at [509, 259] on input "Liudmyla" at bounding box center [485, 266] width 129 height 26
drag, startPoint x: 482, startPoint y: 260, endPoint x: 463, endPoint y: 260, distance: 19.0
click at [463, 260] on input "Liudmyla" at bounding box center [485, 266] width 129 height 26
type input "Liudmyla"
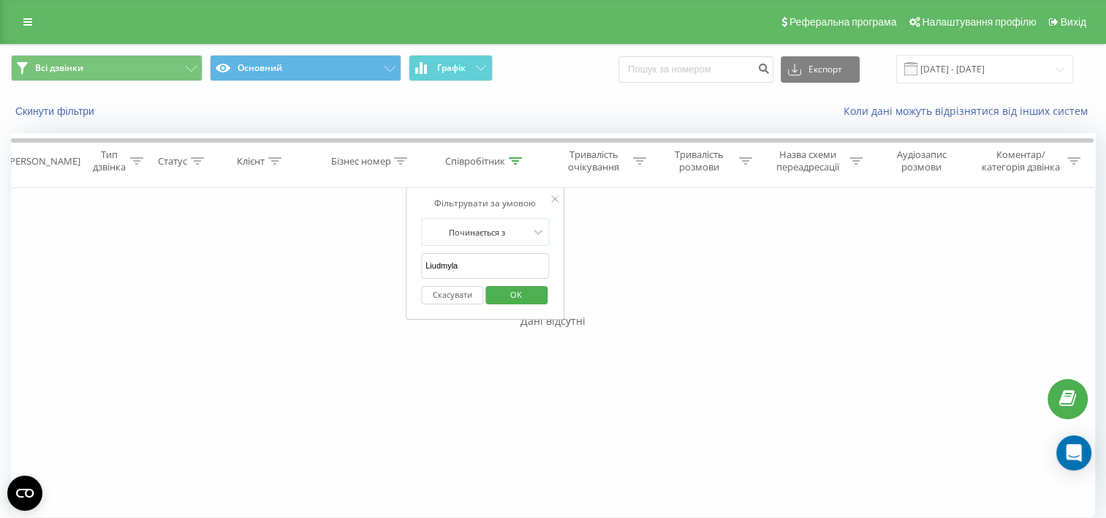
click at [489, 293] on button "OK" at bounding box center [516, 295] width 62 height 18
click at [515, 161] on icon at bounding box center [515, 160] width 13 height 7
click at [503, 270] on input "Liudmyla" at bounding box center [485, 266] width 129 height 26
drag, startPoint x: 474, startPoint y: 269, endPoint x: 415, endPoint y: 268, distance: 58.5
click at [415, 268] on div "Фільтрувати за умовою Починається з Liudmyla Скасувати OK" at bounding box center [485, 254] width 159 height 132
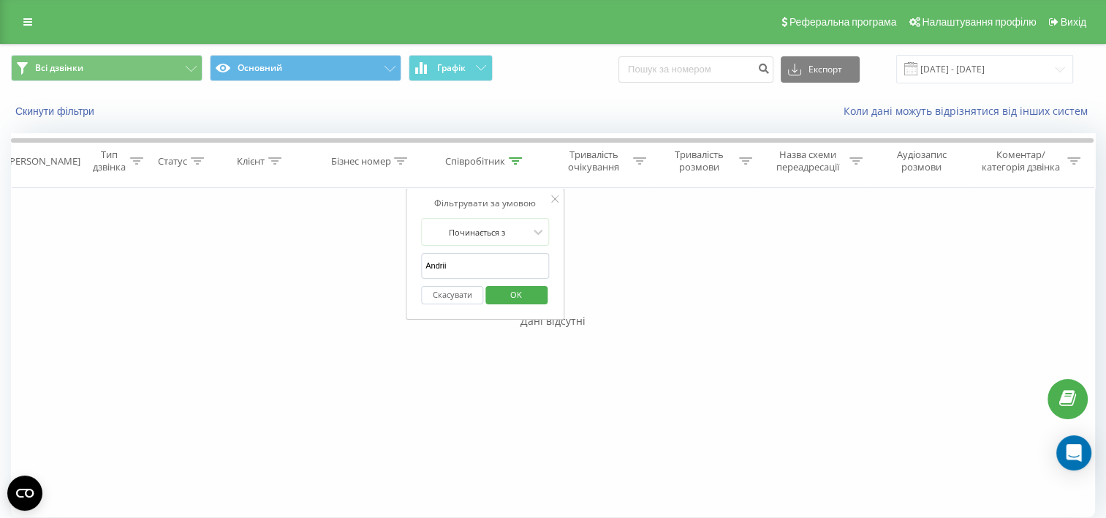
type input "Andrii"
click at [505, 295] on span "OK" at bounding box center [516, 294] width 41 height 23
click at [108, 160] on div "Тип дзвінка" at bounding box center [109, 160] width 34 height 25
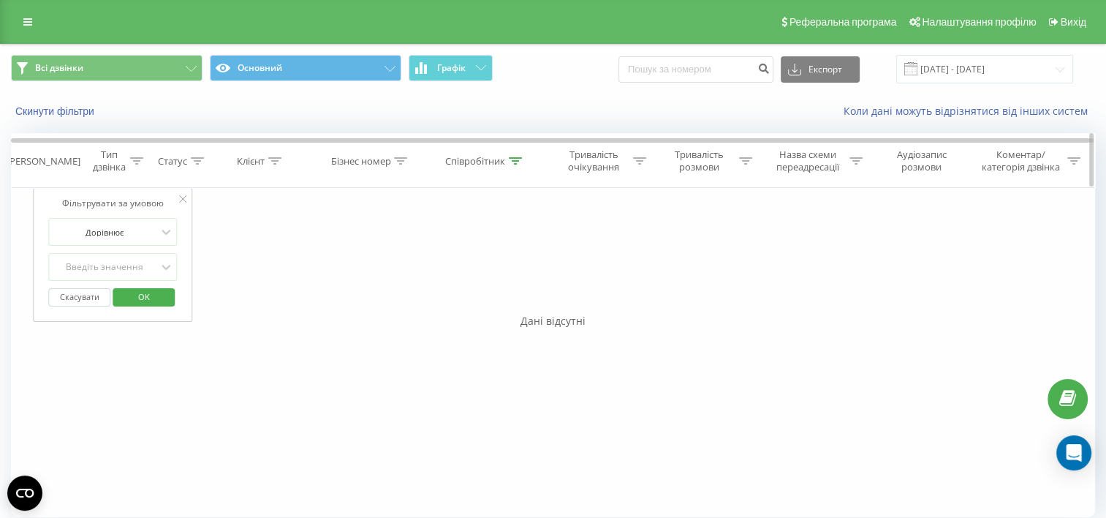
click at [45, 152] on th "[PERSON_NAME]" at bounding box center [46, 161] width 68 height 54
click at [179, 59] on button "Всі дзвінки" at bounding box center [107, 68] width 192 height 26
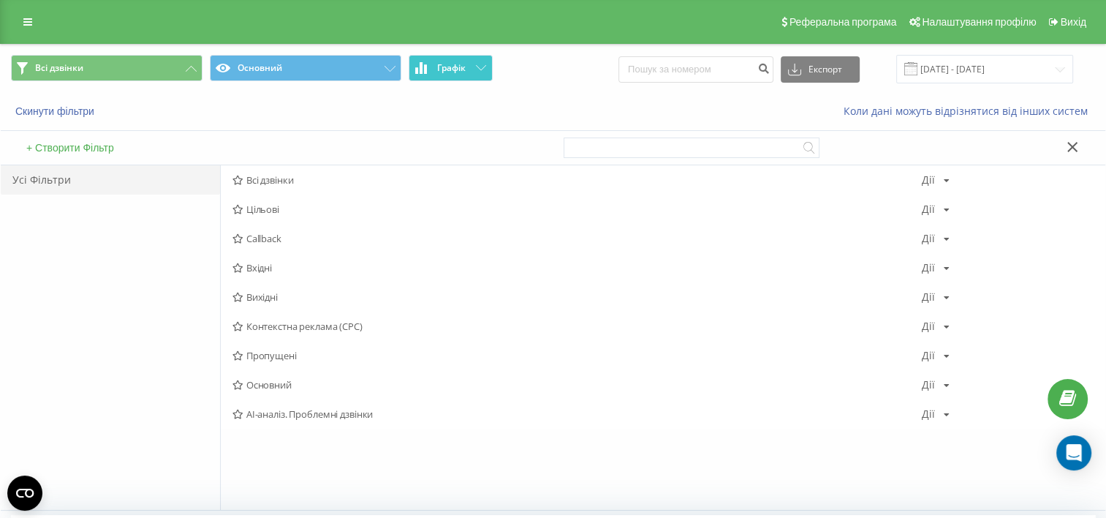
click at [418, 61] on button "Графік" at bounding box center [451, 68] width 84 height 26
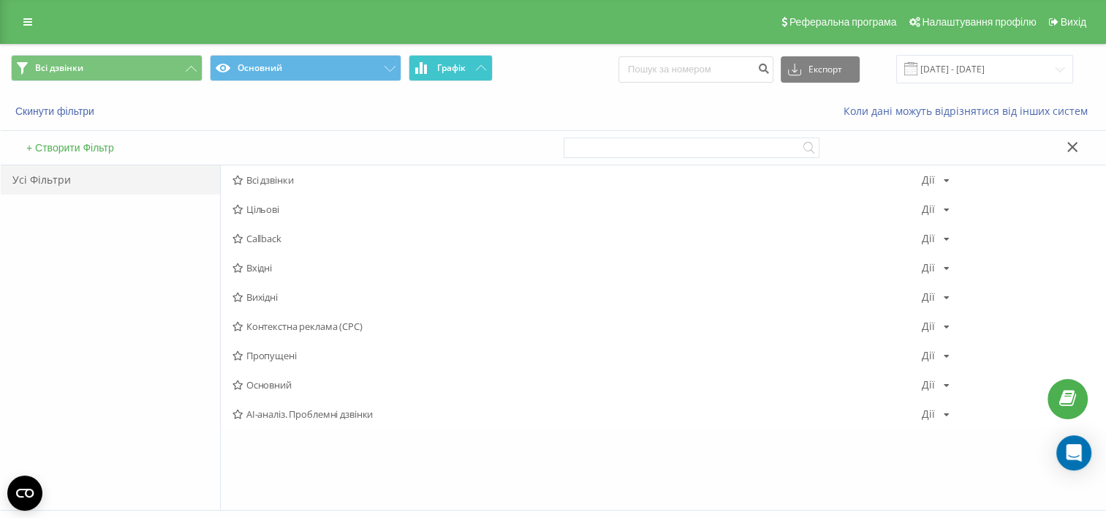
click at [472, 66] on button "Графік" at bounding box center [451, 68] width 84 height 26
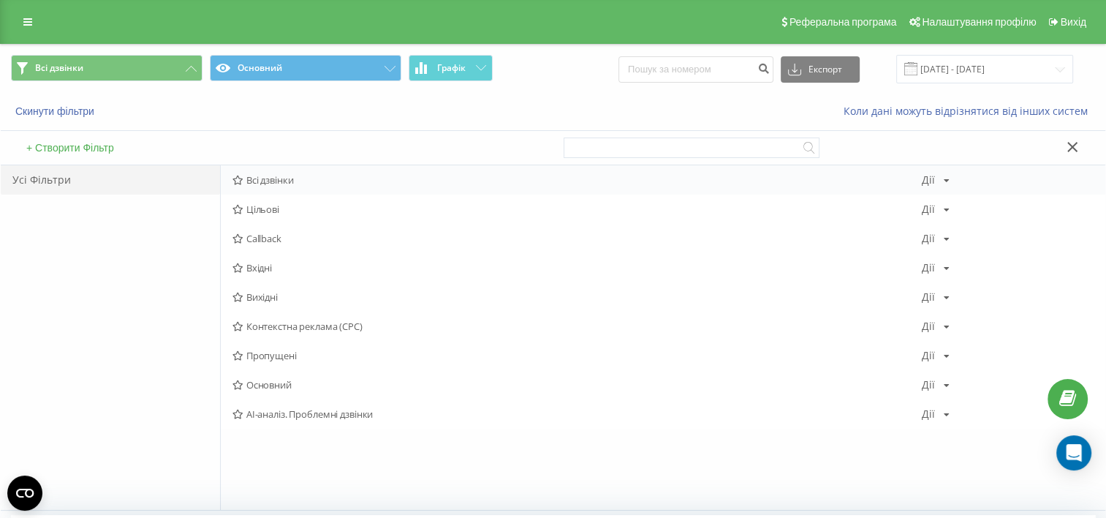
click at [311, 175] on span "Всі дзвінки" at bounding box center [576, 180] width 689 height 10
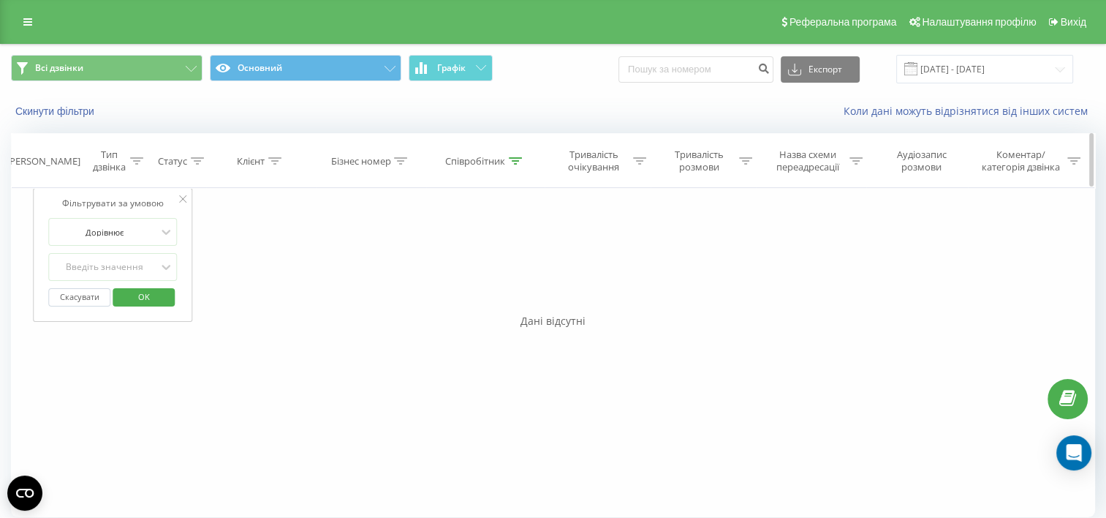
click at [21, 161] on div "[PERSON_NAME]" at bounding box center [44, 161] width 74 height 12
click at [303, 242] on div "Фільтрувати за умовою Дорівнює Введіть значення Скасувати OK Фільтрувати за умо…" at bounding box center [553, 352] width 1084 height 329
click at [510, 166] on div at bounding box center [515, 161] width 13 height 12
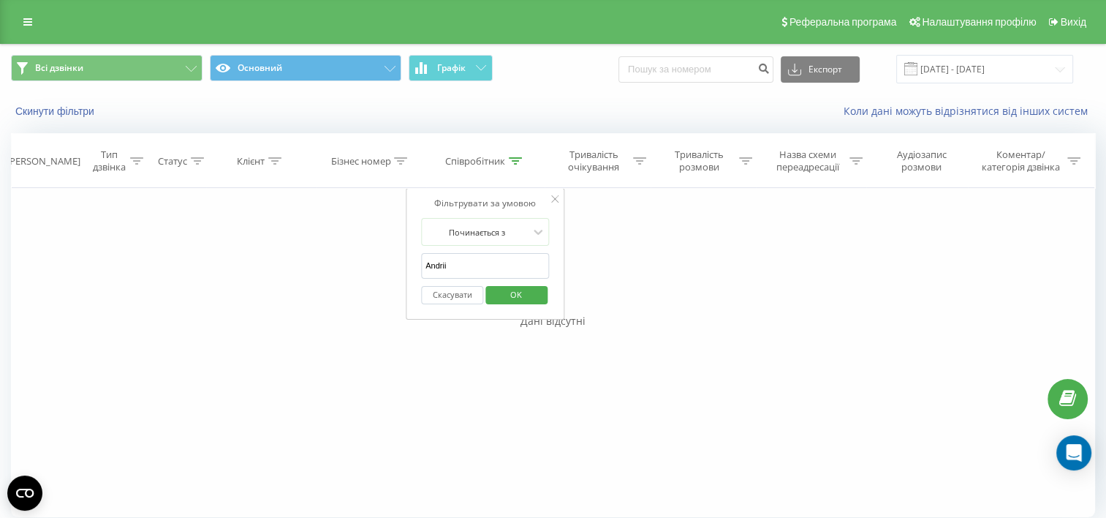
drag, startPoint x: 471, startPoint y: 259, endPoint x: 415, endPoint y: 260, distance: 55.6
click at [415, 260] on div "Фільтрувати за умовою Починається з Andrii Скасувати OK" at bounding box center [485, 254] width 159 height 132
click at [438, 303] on div "Скасувати OK" at bounding box center [485, 294] width 129 height 33
click at [438, 298] on button "Скасувати" at bounding box center [452, 295] width 62 height 18
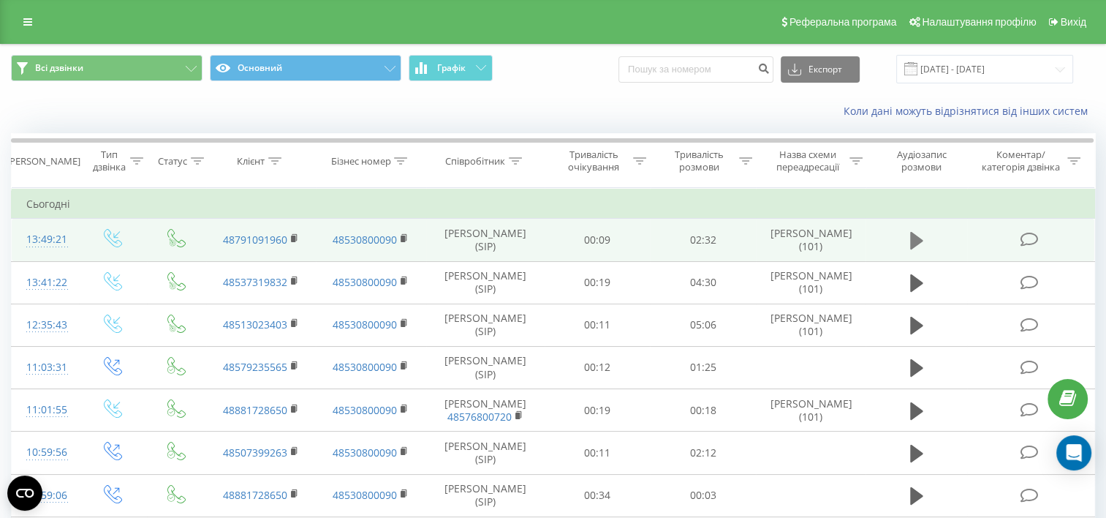
click at [922, 244] on icon at bounding box center [916, 240] width 13 height 20
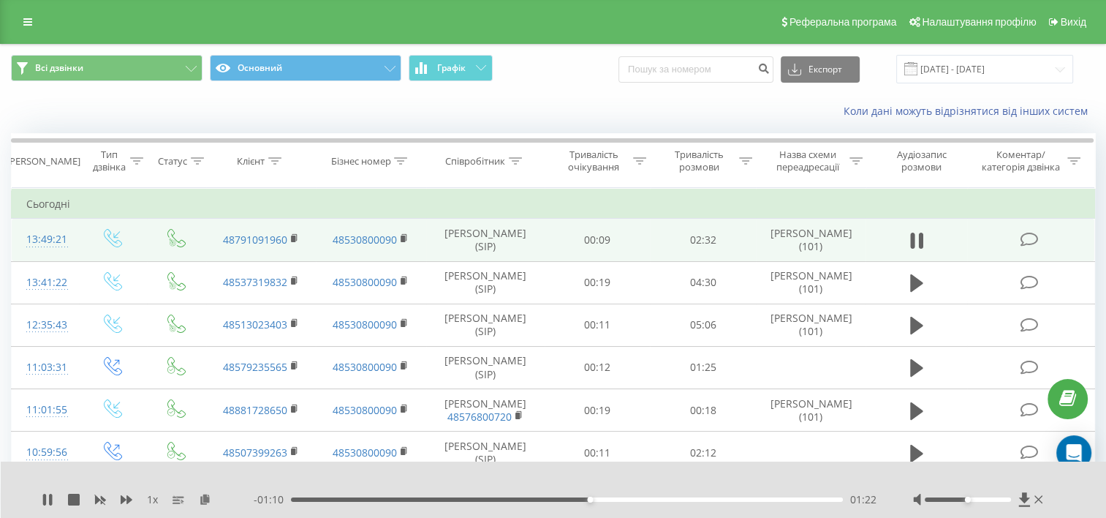
click at [823, 480] on div at bounding box center [543, 480] width 803 height 16
click at [48, 501] on icon at bounding box center [48, 499] width 12 height 12
